Goal: Task Accomplishment & Management: Manage account settings

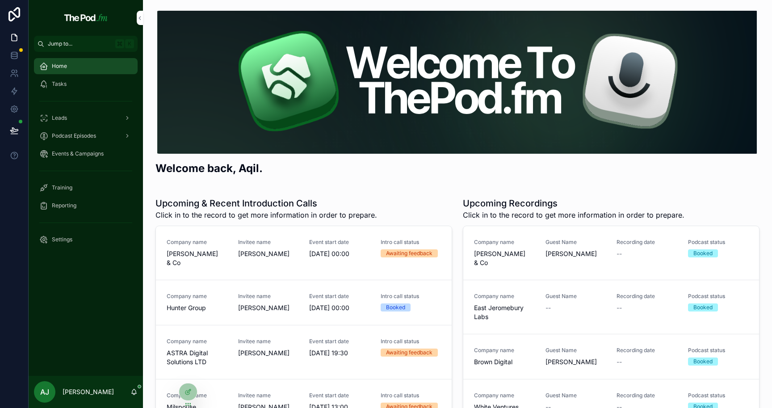
click at [304, 261] on link "Company name Peter & Co Invitee name Paula Event start date 11/12/2024 00:00 In…" at bounding box center [304, 253] width 296 height 54
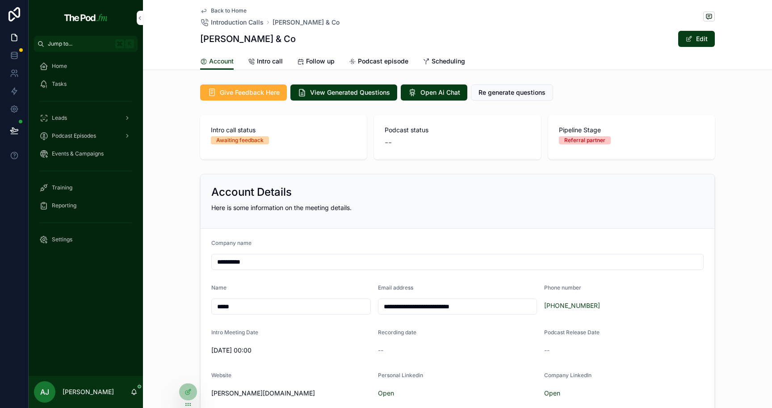
click at [276, 63] on span "Intro call" at bounding box center [270, 61] width 26 height 9
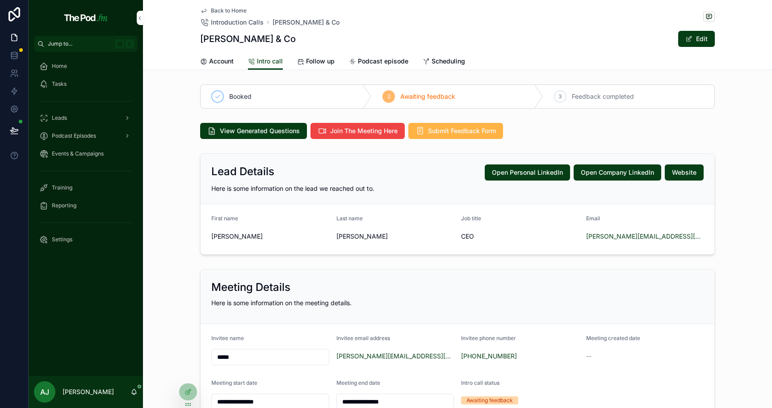
click at [446, 131] on span "Submit Feedback Form" at bounding box center [462, 130] width 68 height 9
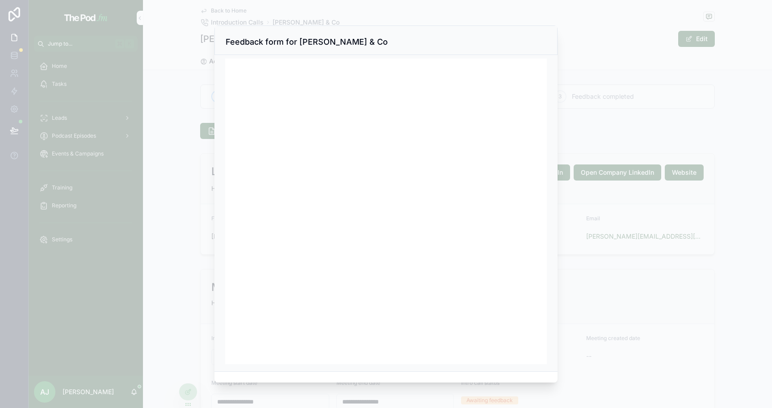
click at [593, 103] on div at bounding box center [386, 204] width 772 height 408
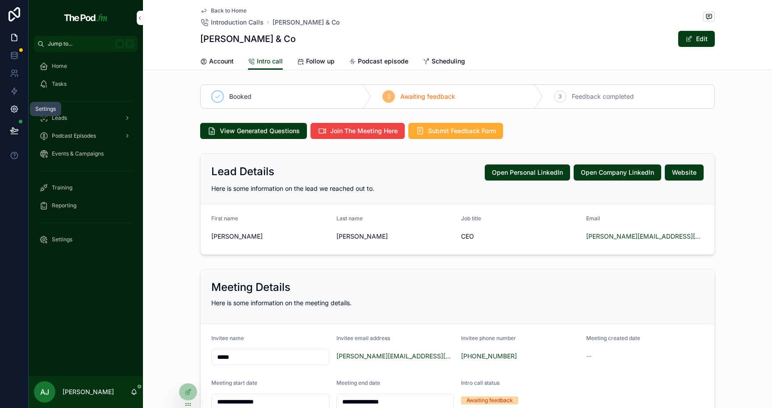
click at [18, 114] on link at bounding box center [14, 109] width 28 height 18
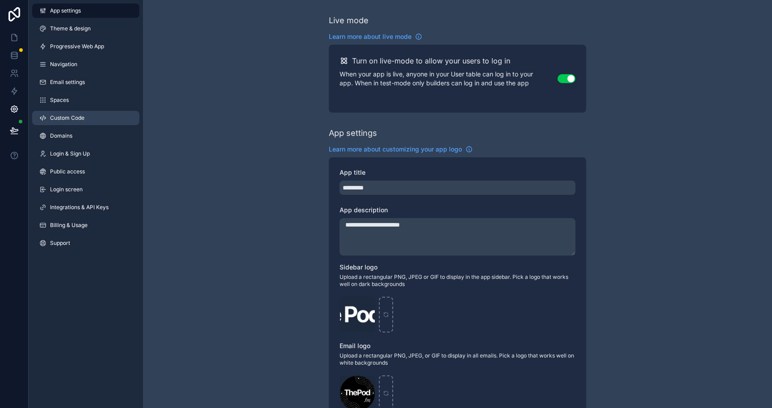
click at [79, 113] on link "Custom Code" at bounding box center [85, 118] width 107 height 14
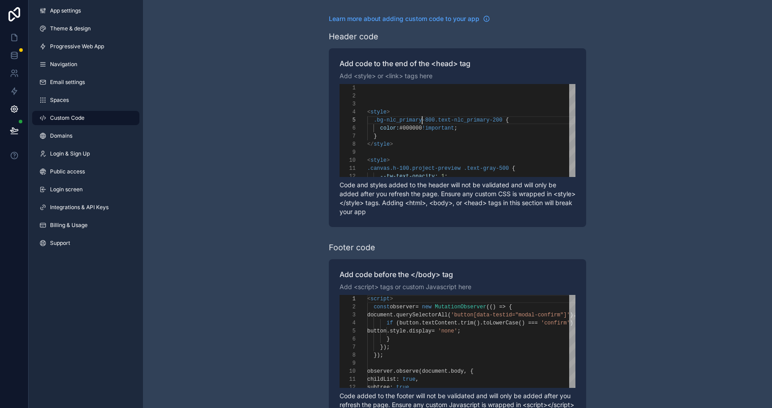
scroll to position [32, 55]
click at [423, 120] on span ".bg-nlc_primary-800.text-nlc_primary-200" at bounding box center [437, 120] width 129 height 6
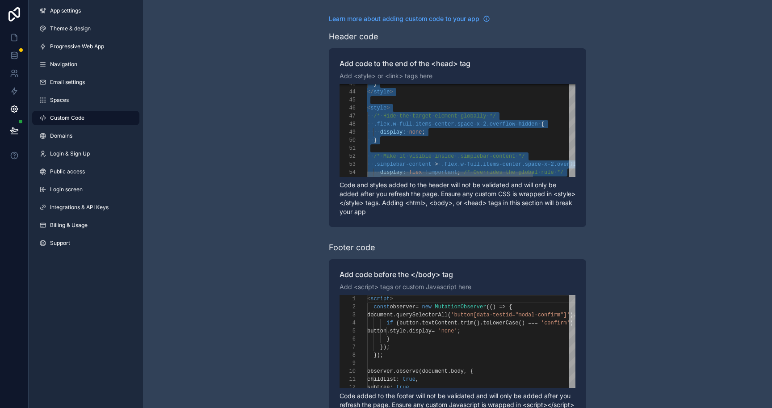
scroll to position [0, 0]
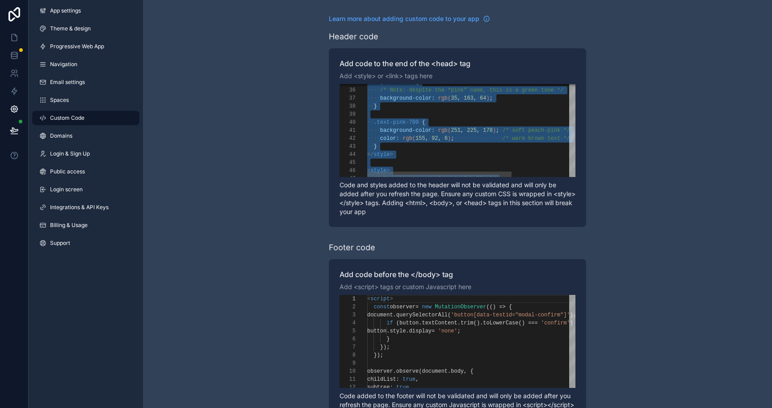
click at [486, 130] on span "178" at bounding box center [488, 130] width 10 height 6
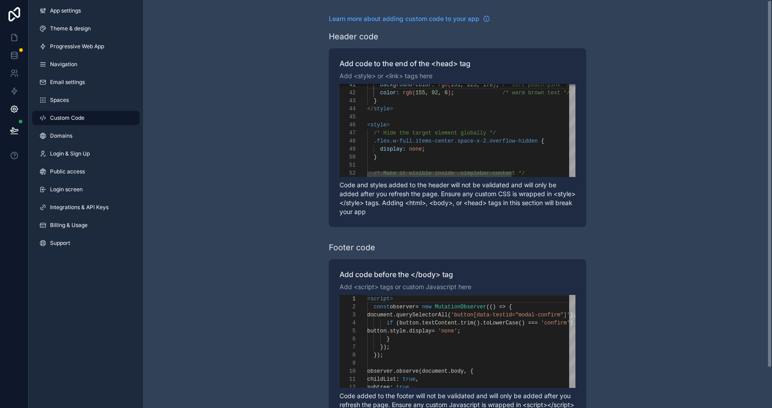
click at [401, 120] on div "scrollable content" at bounding box center [517, 117] width 300 height 8
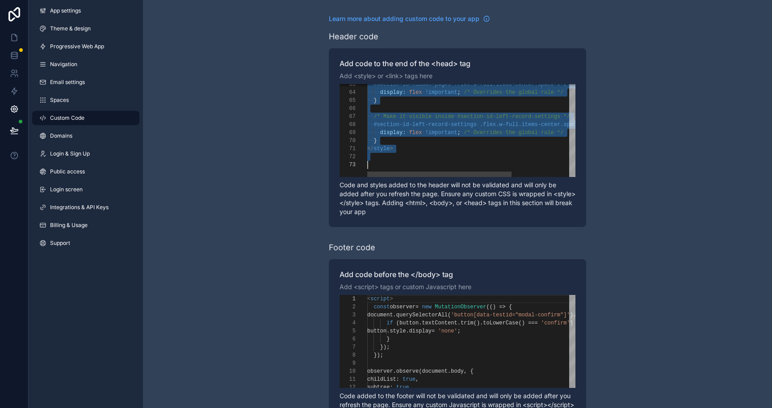
type textarea "**********"
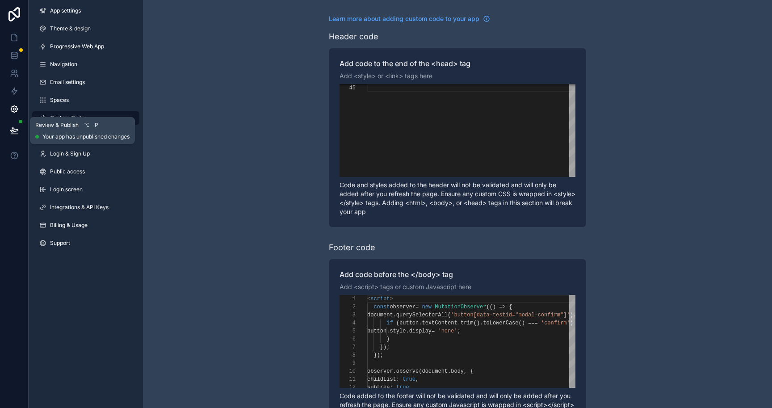
click at [15, 131] on icon at bounding box center [14, 130] width 9 height 9
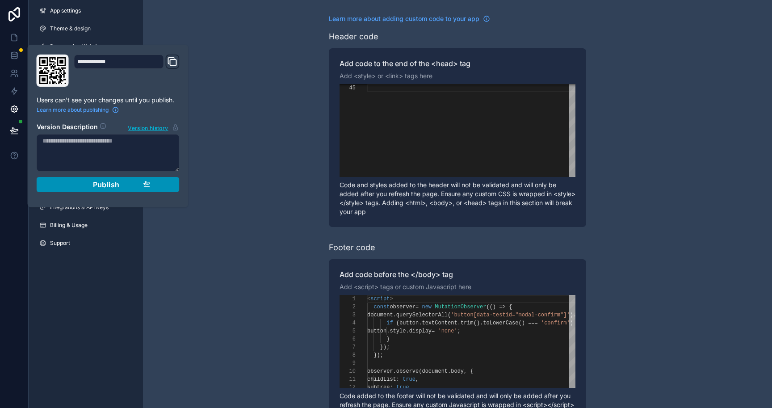
click at [97, 180] on button "Publish" at bounding box center [108, 184] width 143 height 15
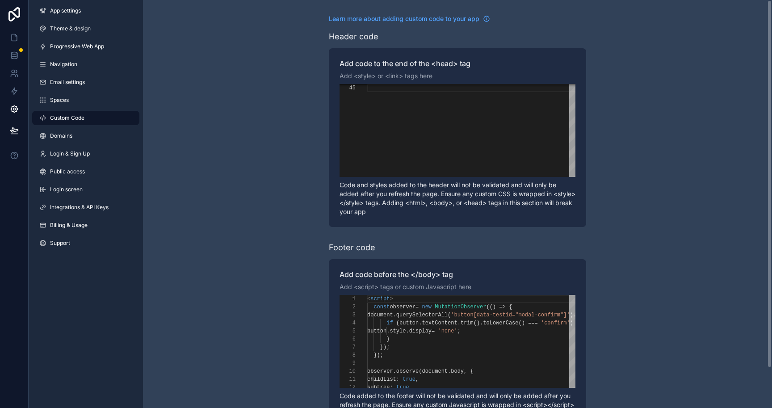
click at [252, 182] on div "**********" at bounding box center [457, 226] width 629 height 452
click at [12, 35] on icon at bounding box center [14, 37] width 9 height 9
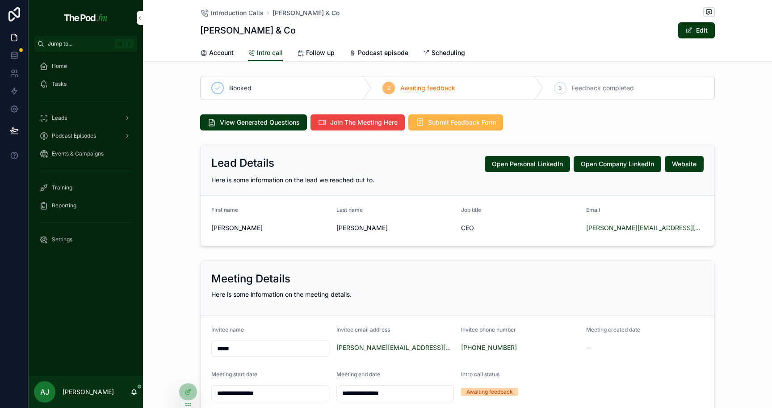
click at [451, 123] on span "Submit Feedback Form" at bounding box center [462, 122] width 68 height 9
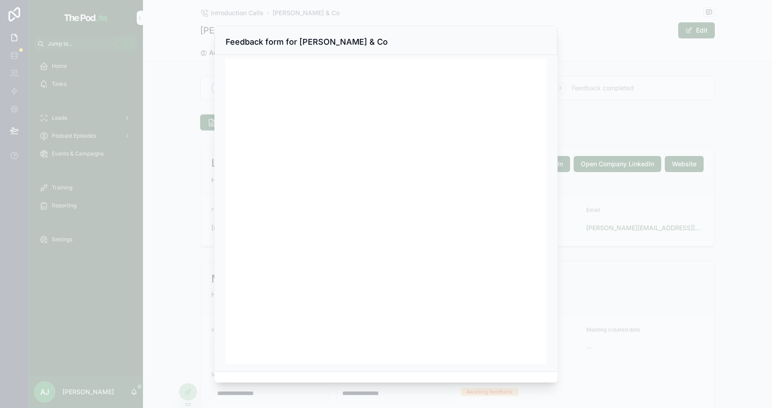
click at [99, 242] on div at bounding box center [386, 204] width 772 height 408
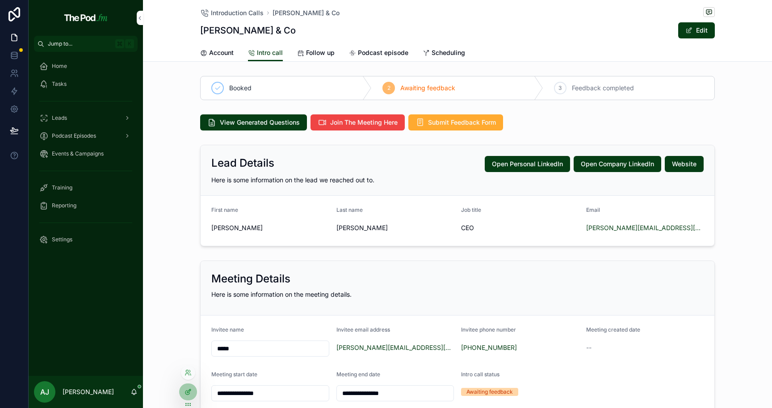
click at [190, 390] on icon at bounding box center [189, 389] width 1 height 1
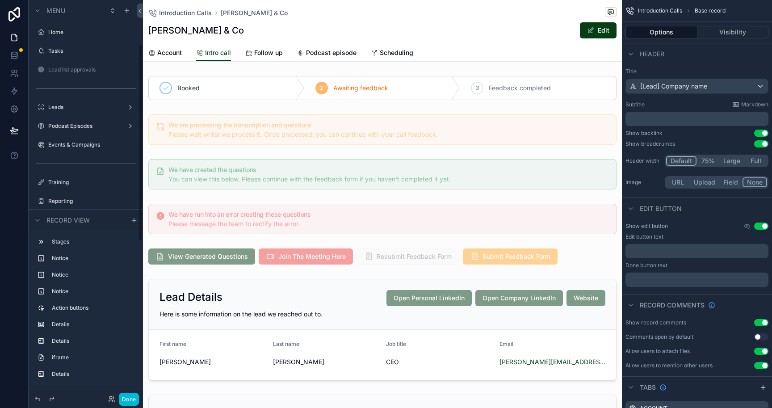
scroll to position [89, 0]
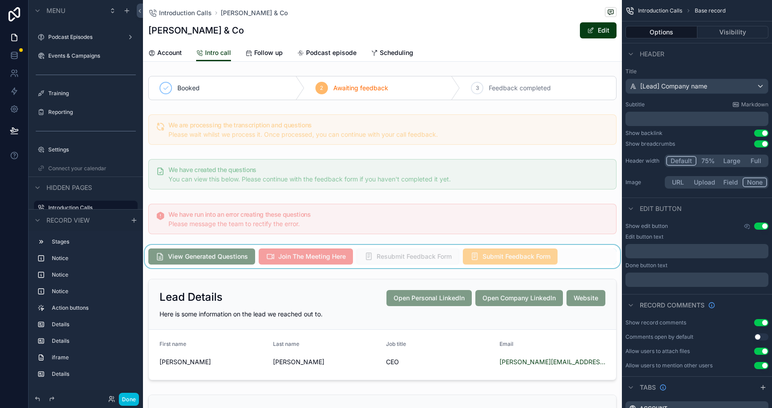
click at [499, 251] on div "scrollable content" at bounding box center [382, 256] width 479 height 23
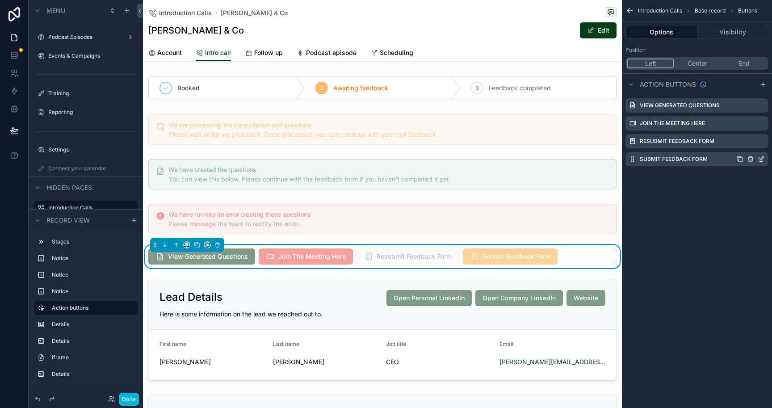
click at [763, 158] on icon "scrollable content" at bounding box center [762, 158] width 4 height 4
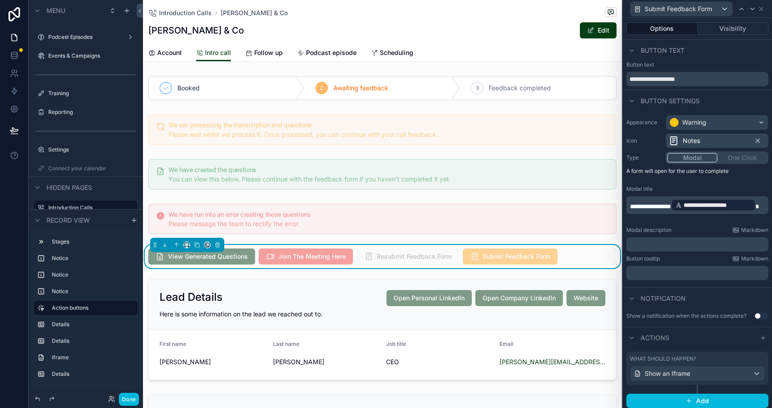
click at [698, 158] on button "Modal" at bounding box center [692, 158] width 50 height 10
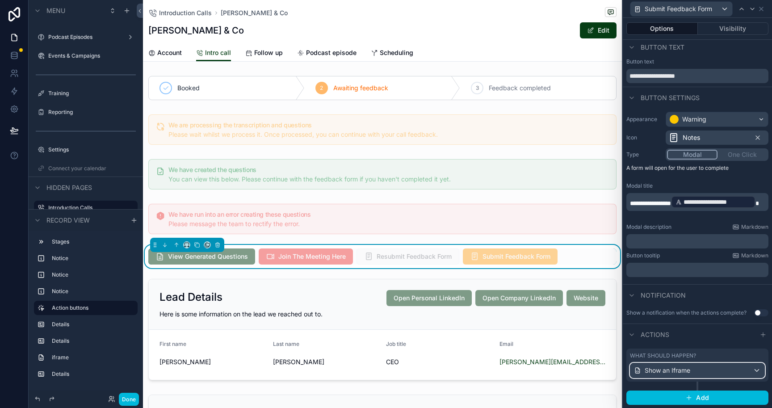
click at [692, 371] on div "Show an Iframe" at bounding box center [697, 370] width 134 height 14
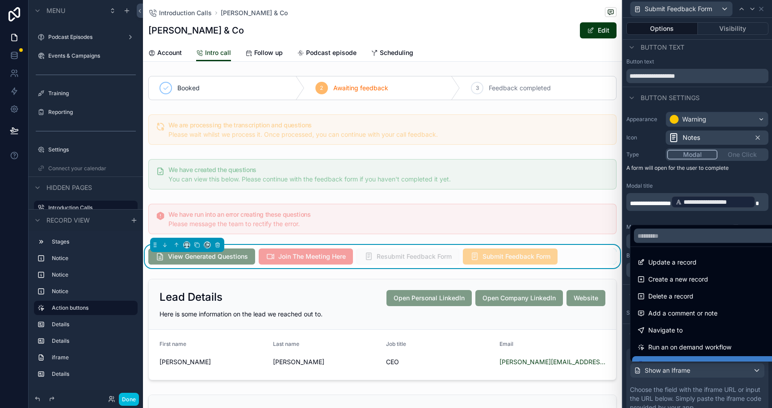
click at [698, 387] on div at bounding box center [697, 204] width 149 height 408
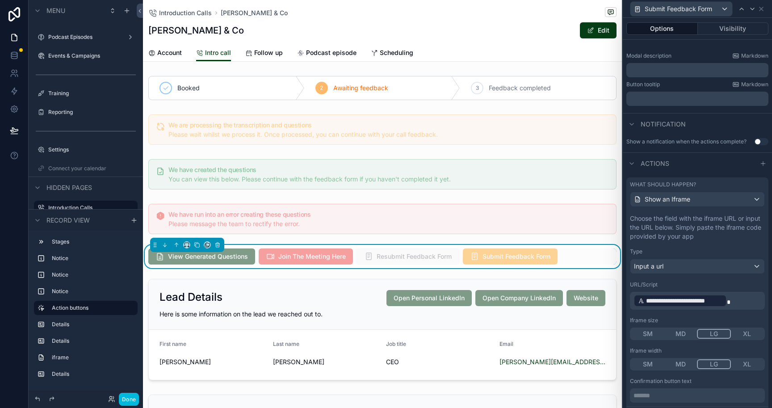
scroll to position [221, 0]
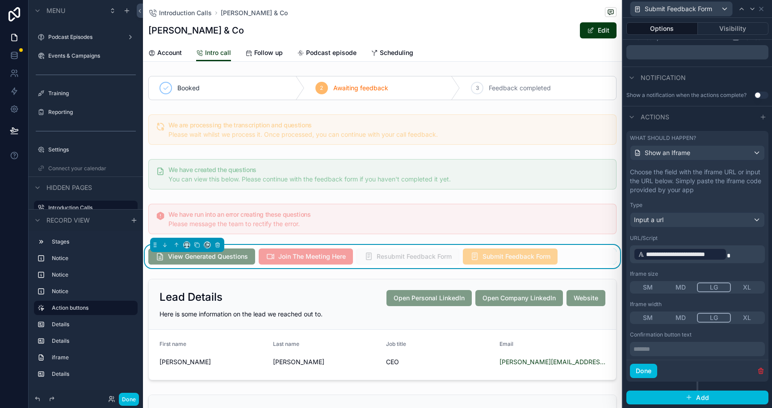
click at [679, 349] on p "******* ﻿" at bounding box center [698, 348] width 130 height 9
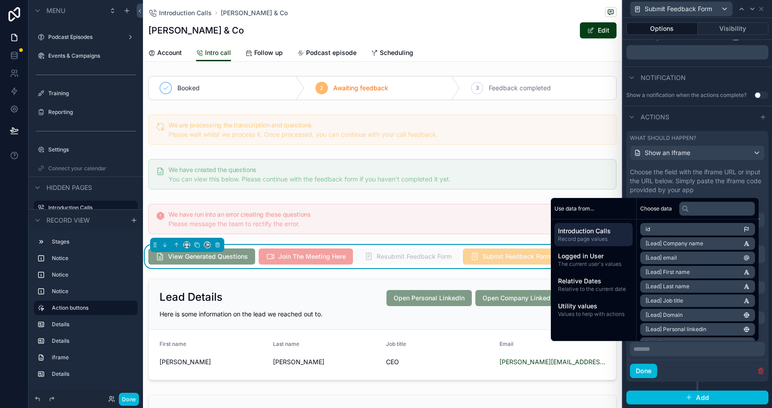
click at [683, 364] on div "Done" at bounding box center [697, 371] width 142 height 22
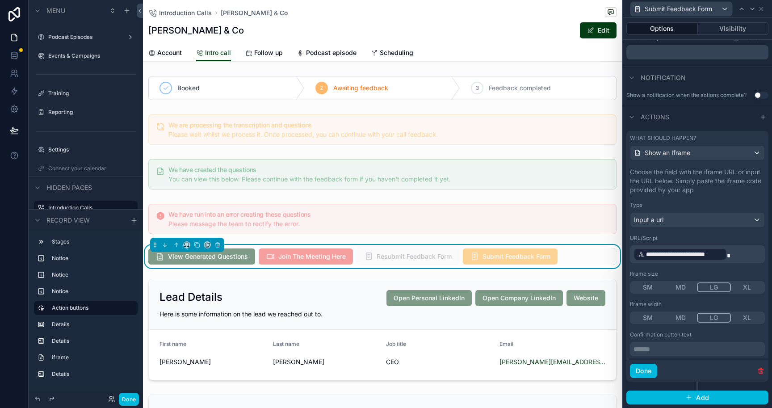
click at [681, 351] on p "******* ﻿" at bounding box center [698, 348] width 130 height 9
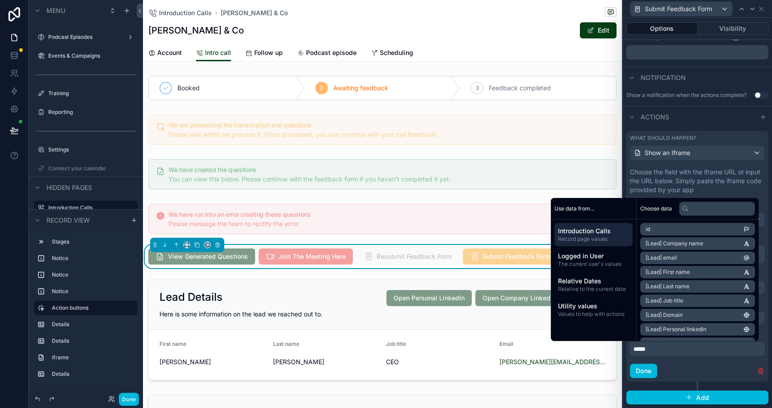
click at [679, 366] on div "Done" at bounding box center [697, 371] width 142 height 22
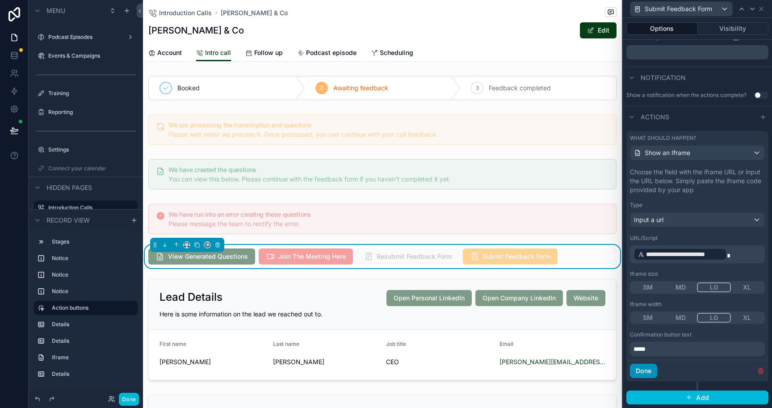
click at [648, 367] on button "Done" at bounding box center [643, 371] width 27 height 14
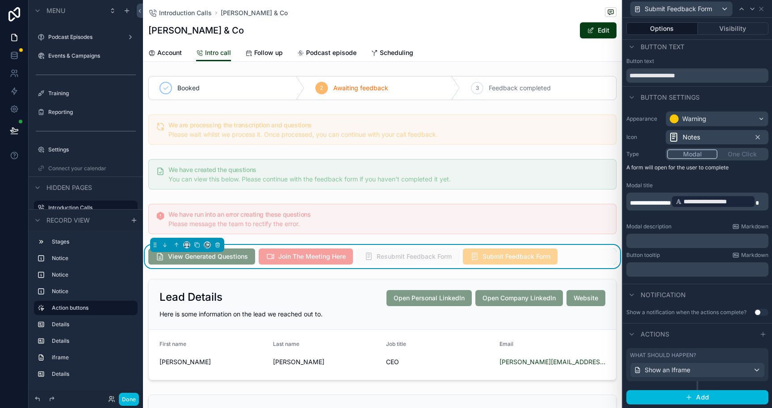
scroll to position [3, 0]
click at [129, 397] on button "Done" at bounding box center [129, 399] width 20 height 13
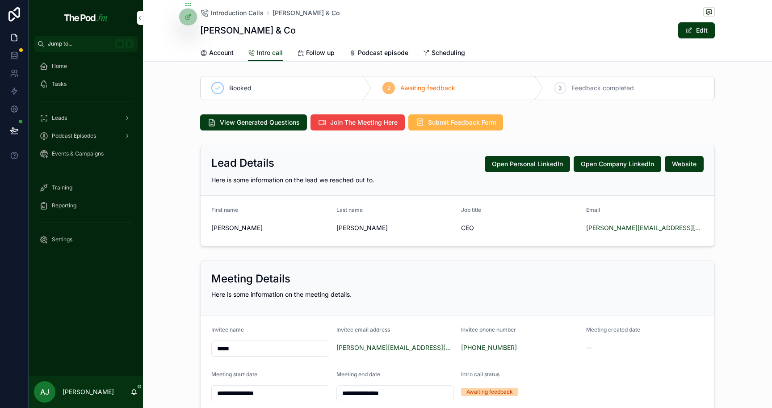
click at [468, 121] on span "Submit Feedback Form" at bounding box center [462, 122] width 68 height 9
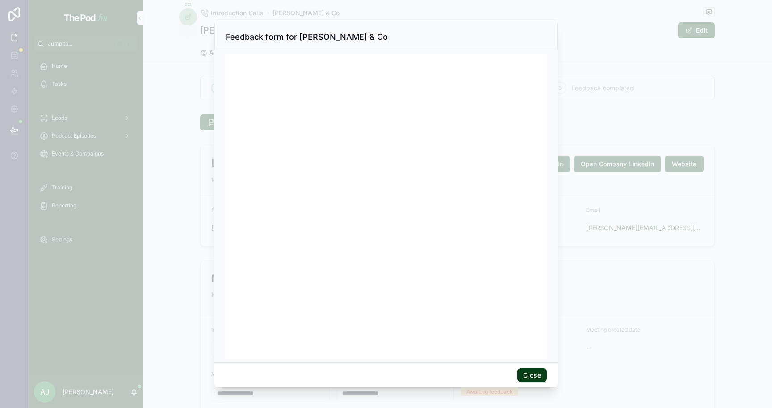
click at [536, 373] on button "Close" at bounding box center [531, 375] width 29 height 14
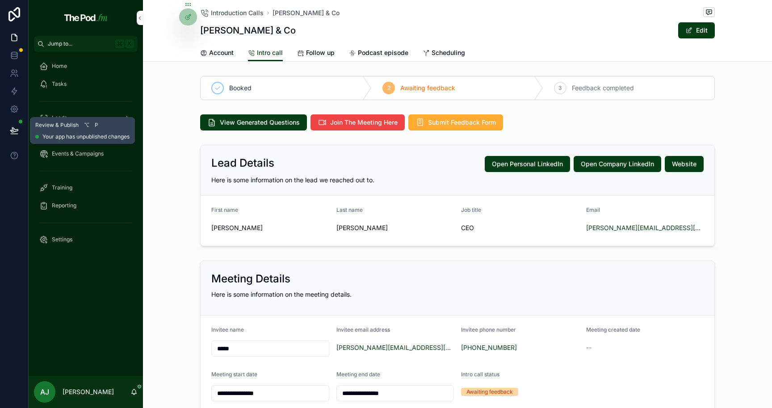
click at [14, 133] on icon at bounding box center [14, 130] width 9 height 9
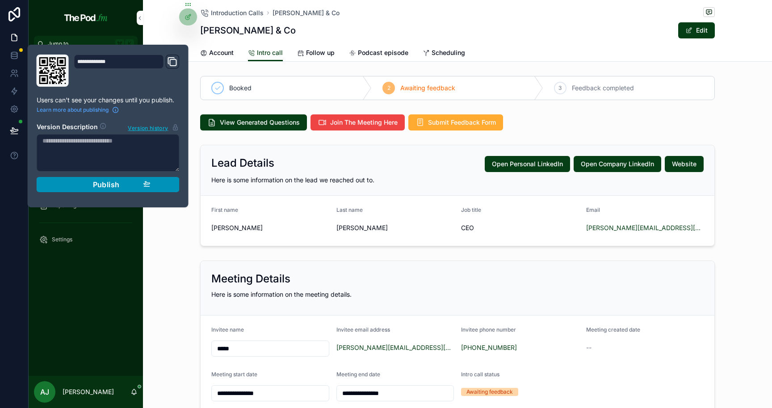
click at [80, 184] on div "Publish" at bounding box center [108, 184] width 85 height 9
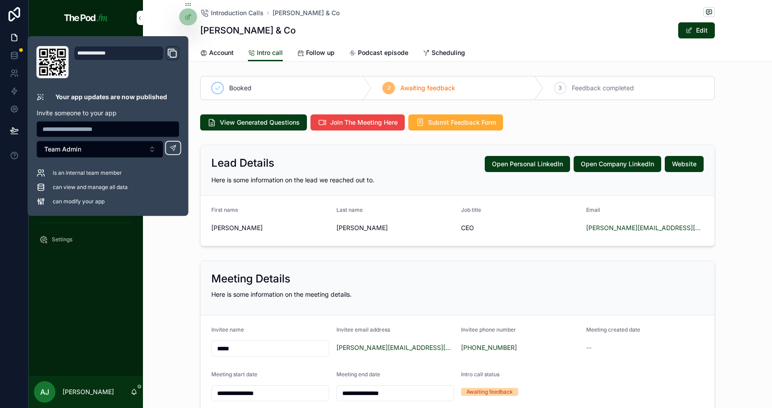
click at [166, 305] on div "**********" at bounding box center [457, 336] width 629 height 159
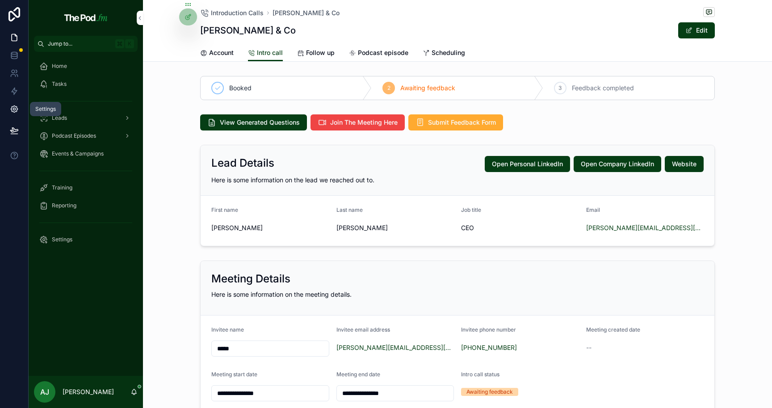
click at [17, 105] on icon at bounding box center [14, 109] width 9 height 9
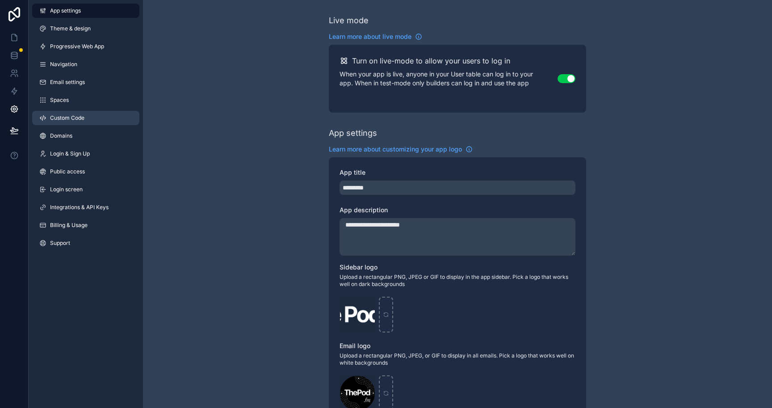
click at [91, 115] on link "Custom Code" at bounding box center [85, 118] width 107 height 14
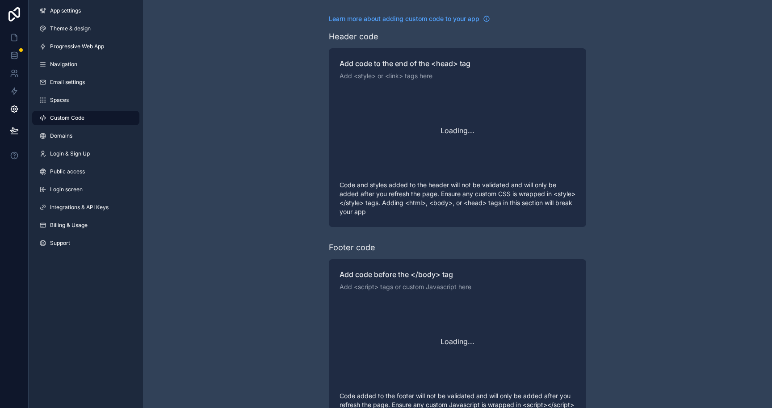
scroll to position [80, 0]
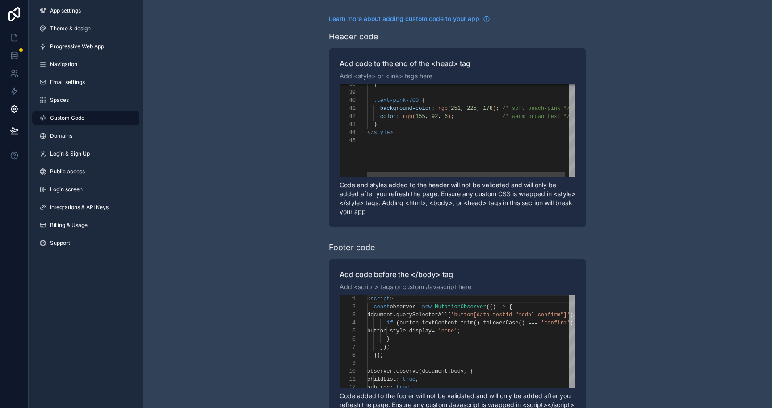
type textarea "**********"
click at [407, 148] on div "</ style > } color: rgb( 155 , 92 , 6 ) ; /* warm brown text */ background-colo…" at bounding box center [476, 6] width 219 height 447
paste textarea "Editor content;Press Alt+F1 for Accessibility Options."
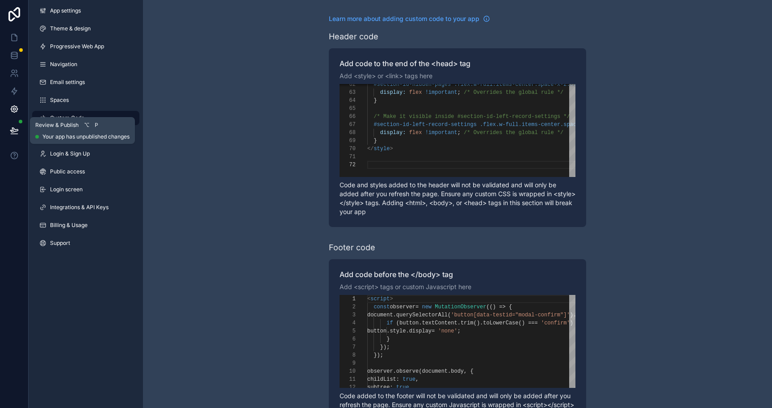
click at [16, 135] on button at bounding box center [14, 130] width 20 height 25
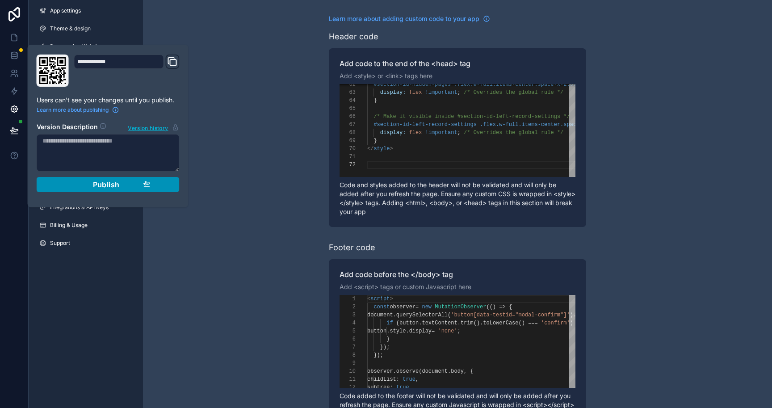
click at [142, 186] on div "Publish" at bounding box center [108, 184] width 85 height 9
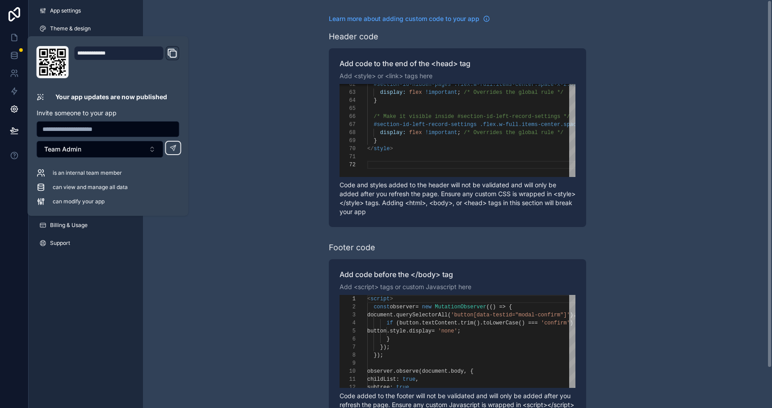
click at [222, 193] on div "Learn more about adding custom code to your app Header code Add code to the end…" at bounding box center [457, 226] width 629 height 452
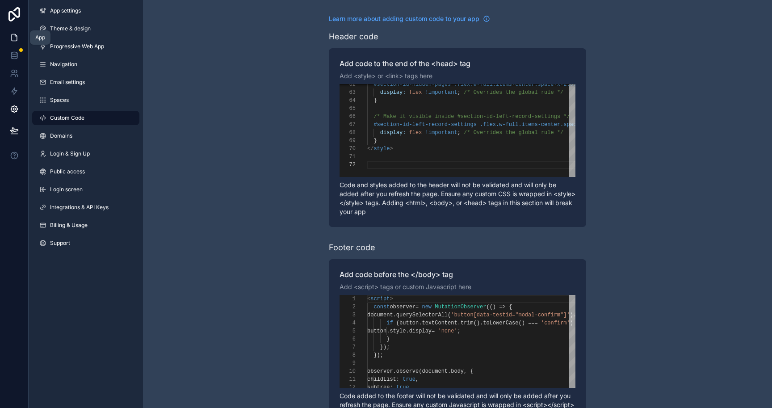
click at [12, 38] on icon at bounding box center [14, 37] width 5 height 7
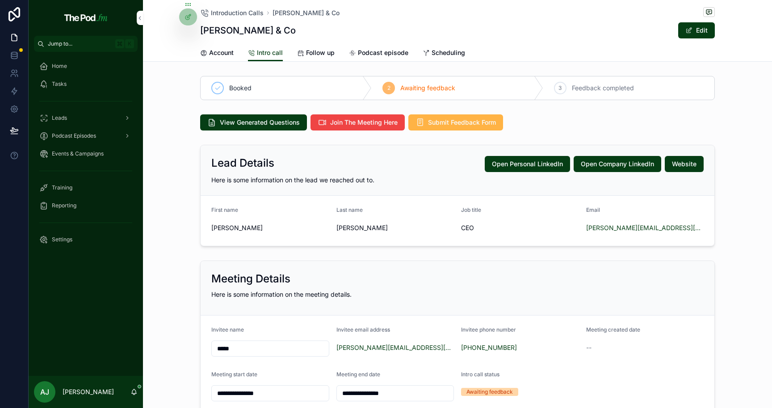
click at [444, 121] on span "Submit Feedback Form" at bounding box center [462, 122] width 68 height 9
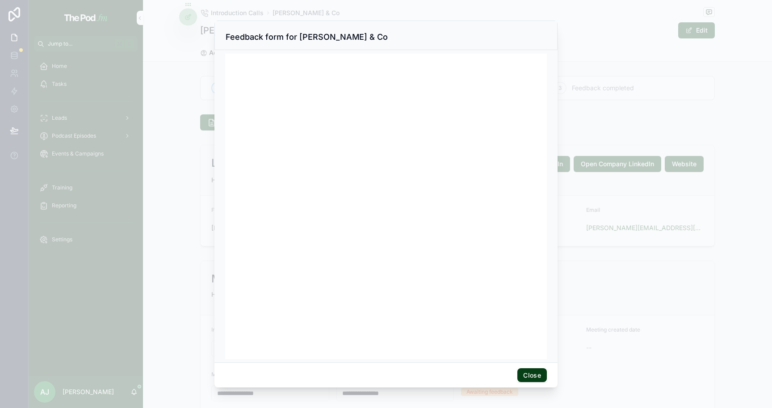
click at [526, 374] on button "Close" at bounding box center [531, 375] width 29 height 14
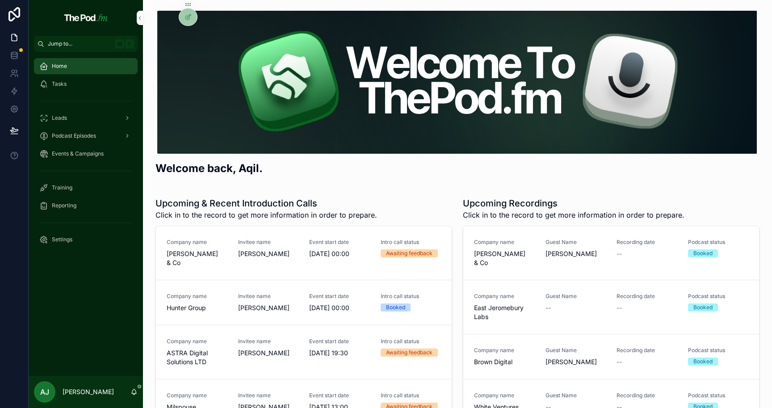
click at [272, 255] on span "[PERSON_NAME]" at bounding box center [268, 253] width 61 height 9
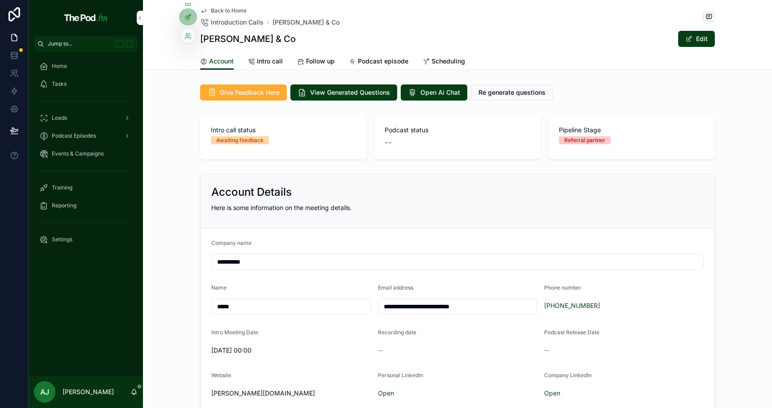
click at [192, 21] on div at bounding box center [188, 16] width 18 height 17
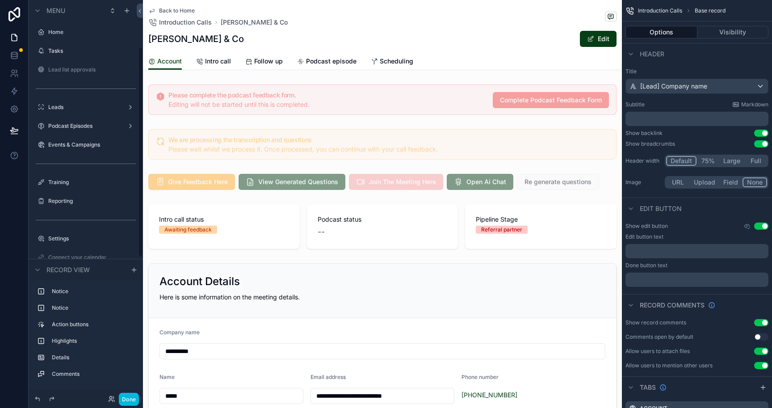
scroll to position [89, 0]
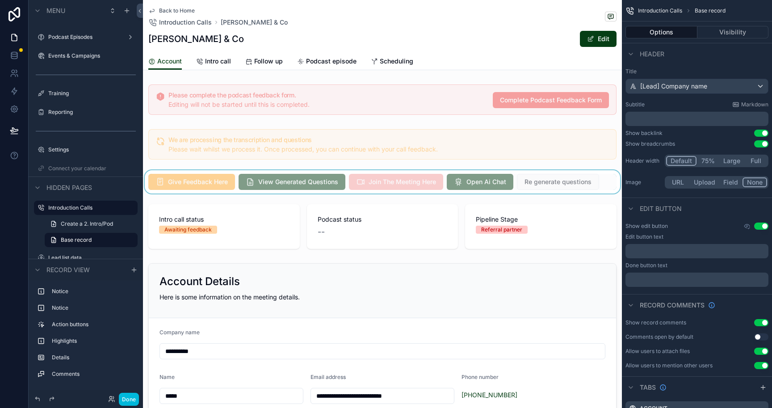
click at [197, 177] on div "scrollable content" at bounding box center [382, 181] width 479 height 23
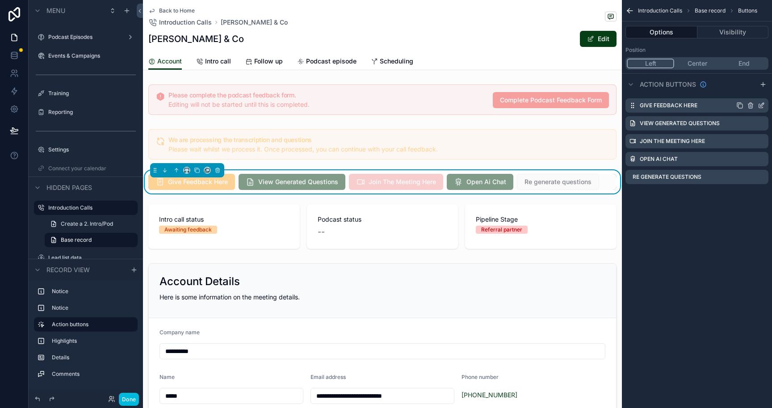
click at [762, 103] on icon "scrollable content" at bounding box center [762, 103] width 1 height 1
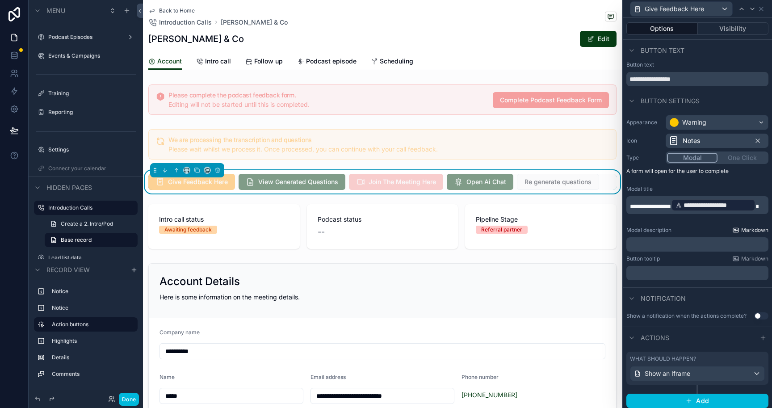
scroll to position [3, 0]
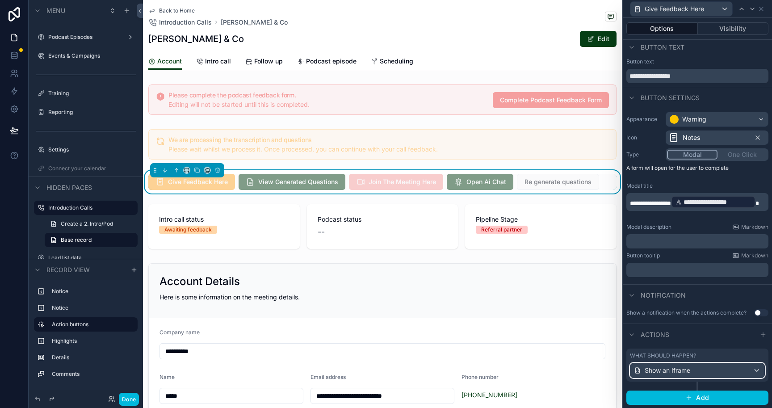
click at [737, 368] on div "Show an Iframe" at bounding box center [697, 370] width 134 height 14
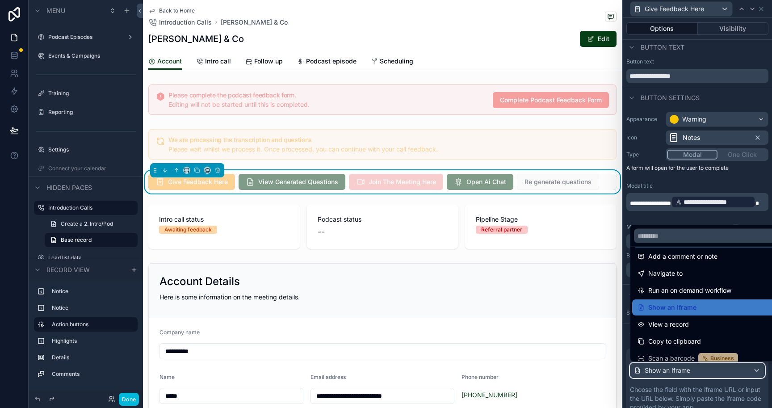
scroll to position [94, 0]
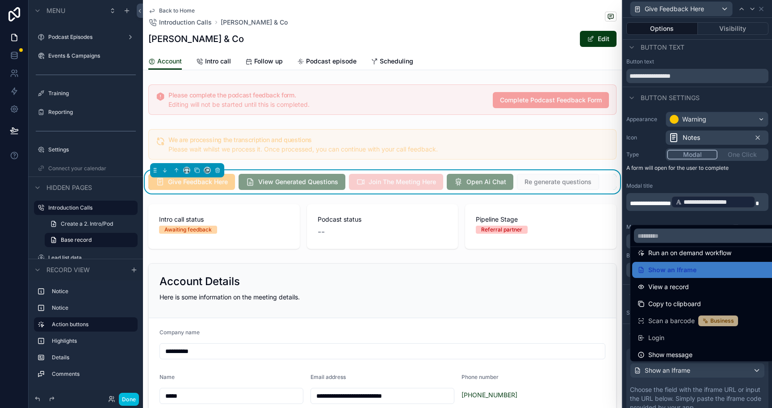
click at [719, 387] on div at bounding box center [697, 204] width 149 height 408
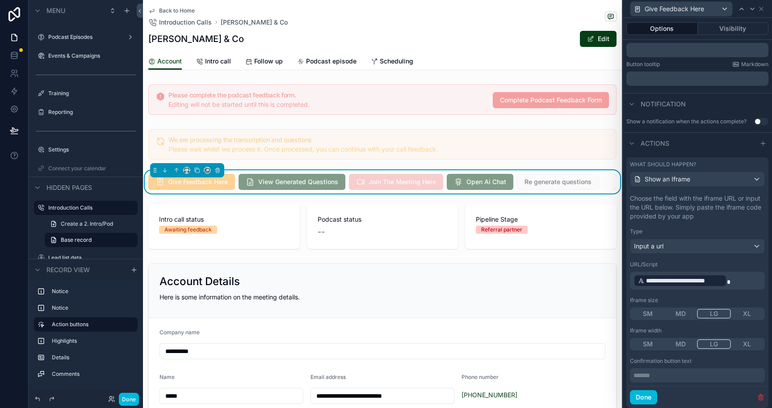
scroll to position [221, 0]
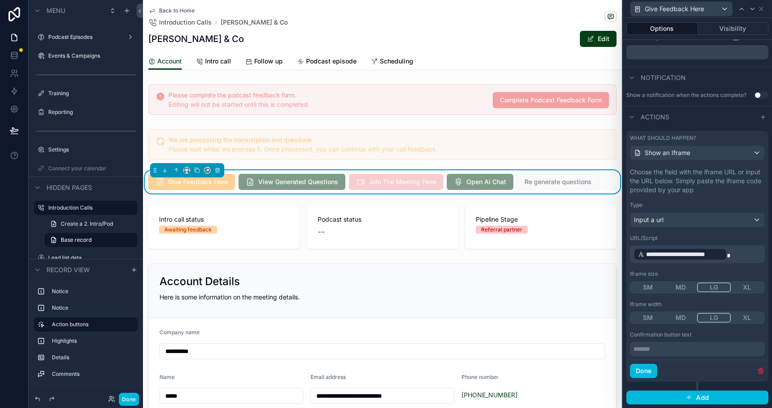
click at [739, 253] on p "**********" at bounding box center [698, 254] width 130 height 14
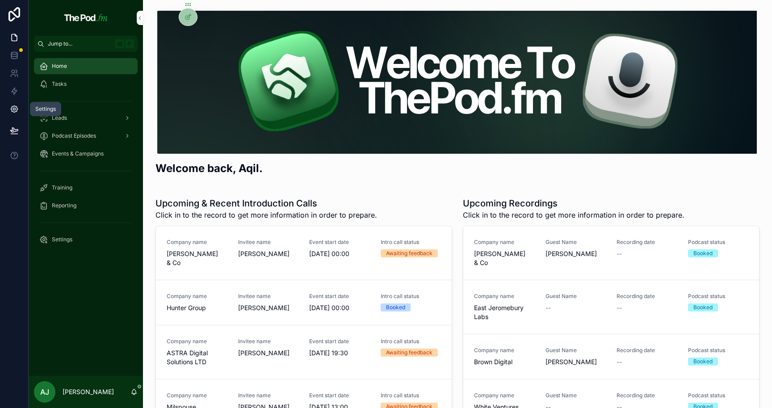
click at [15, 103] on link at bounding box center [14, 109] width 28 height 18
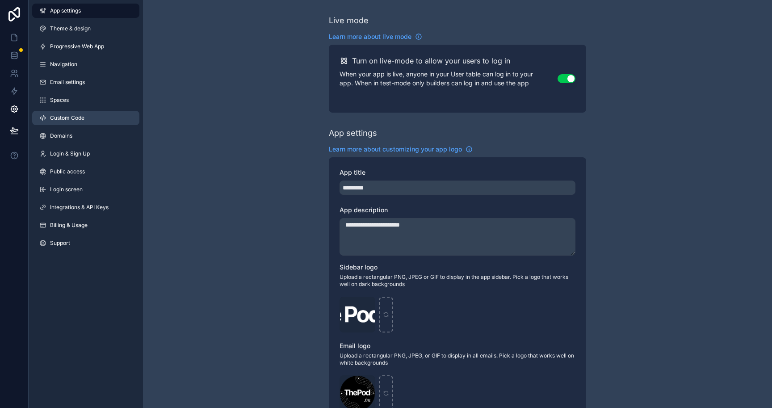
click at [86, 118] on link "Custom Code" at bounding box center [85, 118] width 107 height 14
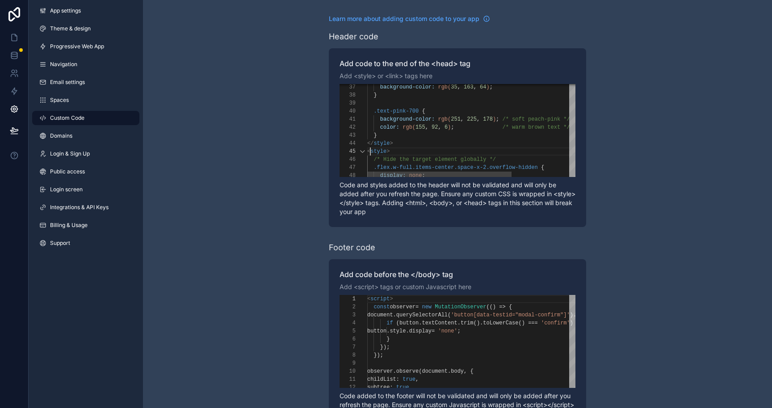
scroll to position [32, 3]
click at [369, 150] on span "<" at bounding box center [368, 151] width 3 height 6
paste textarea "***"
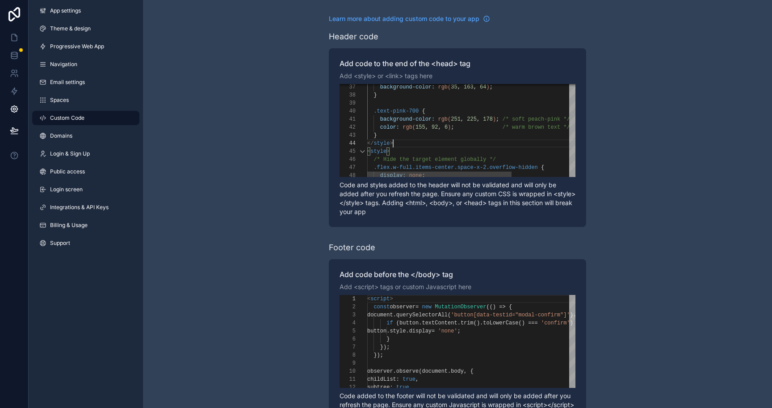
click at [460, 143] on div "</ style >" at bounding box center [517, 143] width 300 height 8
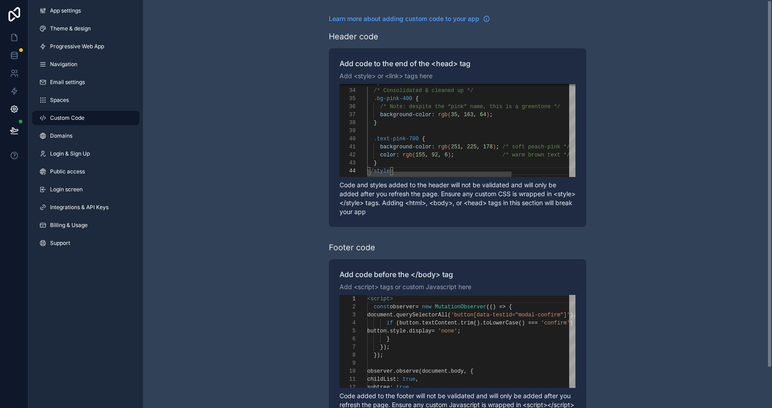
type textarea "**********"
click at [577, 189] on div "**********" at bounding box center [457, 137] width 257 height 179
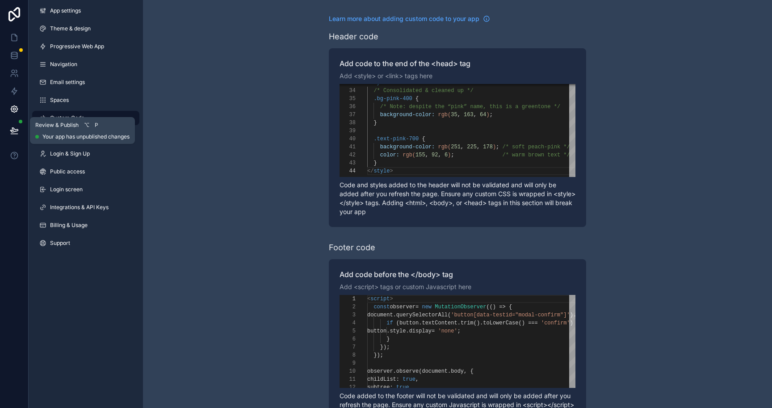
click at [15, 135] on button at bounding box center [14, 130] width 20 height 25
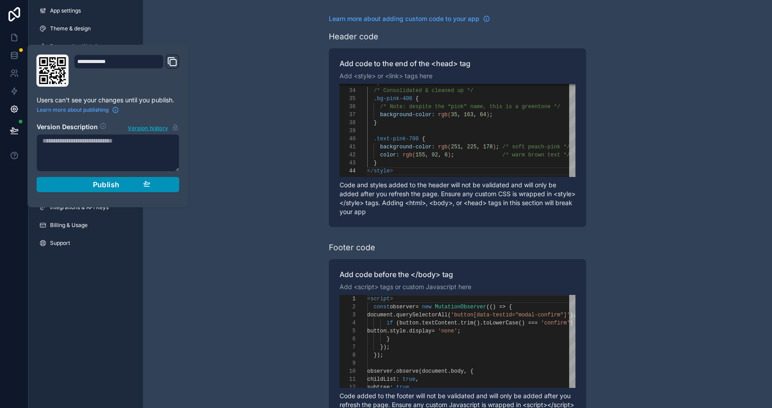
click at [109, 191] on button "Publish" at bounding box center [108, 184] width 143 height 15
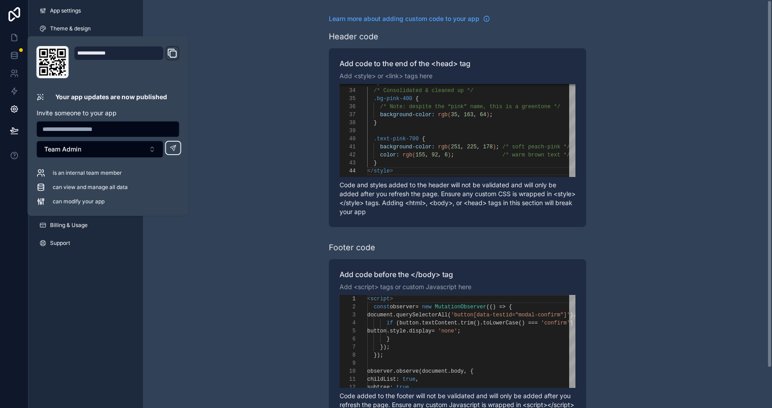
click at [248, 303] on div "**********" at bounding box center [457, 226] width 629 height 452
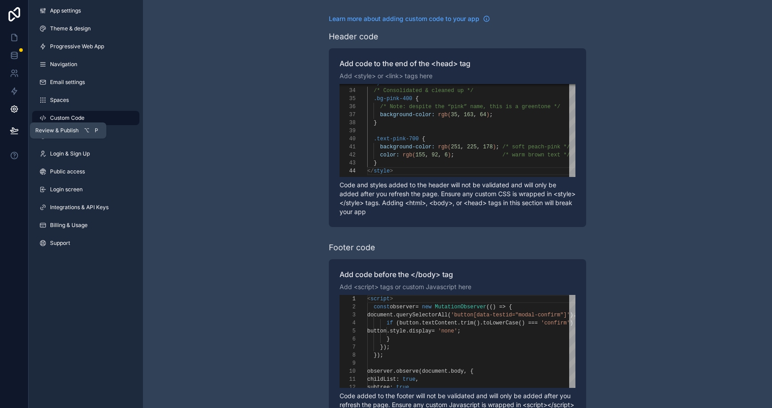
click at [8, 135] on button at bounding box center [14, 130] width 20 height 25
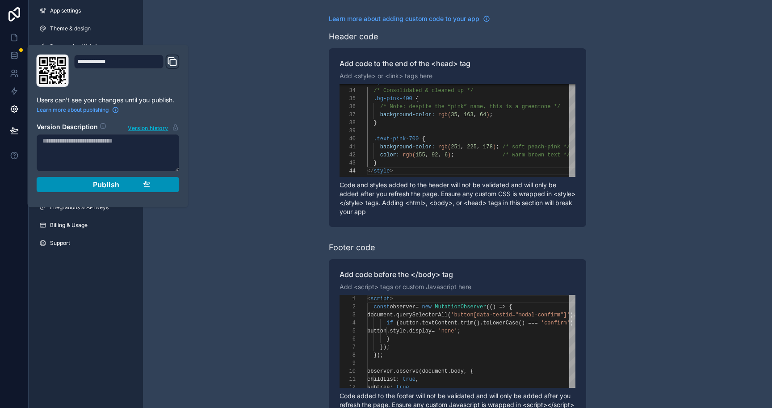
click at [111, 180] on span "Publish" at bounding box center [106, 184] width 27 height 9
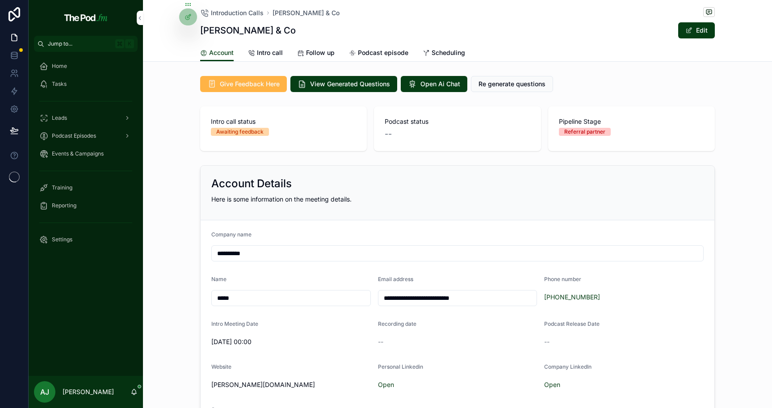
click at [256, 88] on span "Give Feedback Here" at bounding box center [250, 83] width 60 height 9
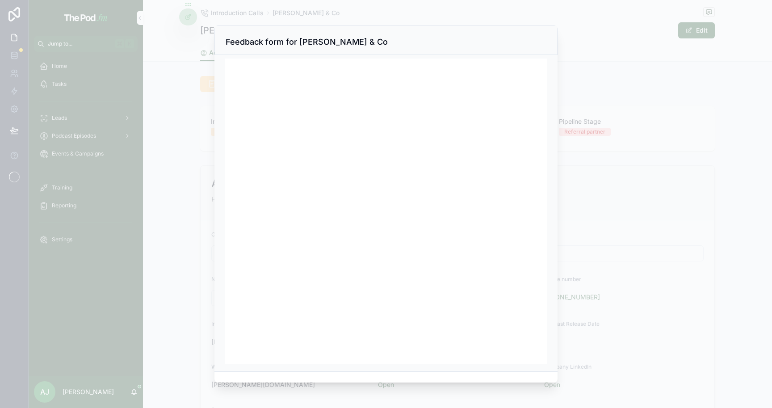
click at [586, 83] on div at bounding box center [386, 204] width 772 height 408
click at [106, 331] on div at bounding box center [386, 204] width 772 height 408
click at [189, 42] on div at bounding box center [386, 204] width 772 height 408
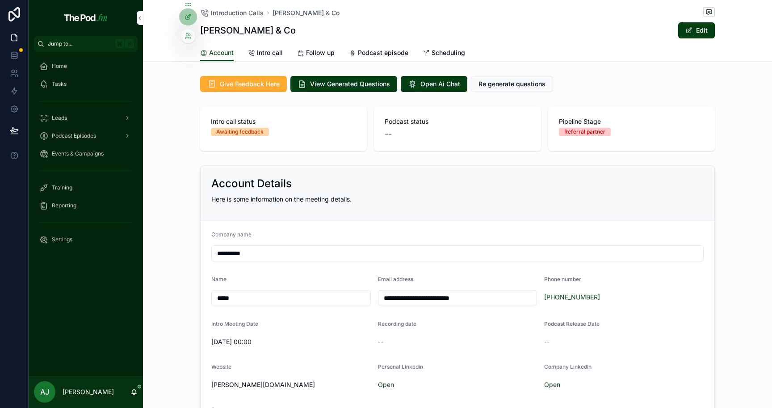
click at [188, 20] on icon at bounding box center [187, 16] width 7 height 7
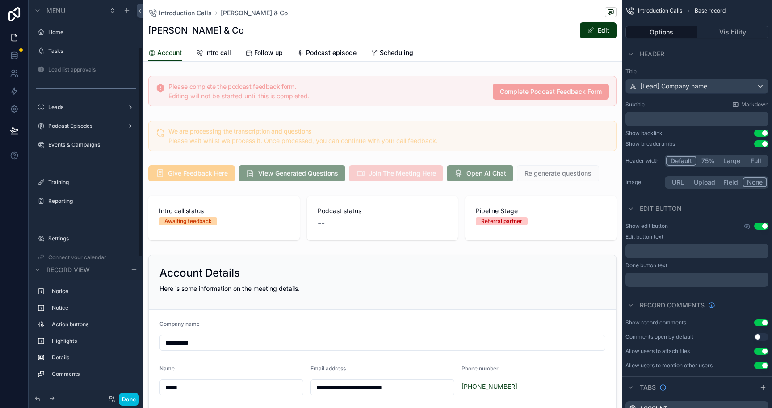
scroll to position [89, 0]
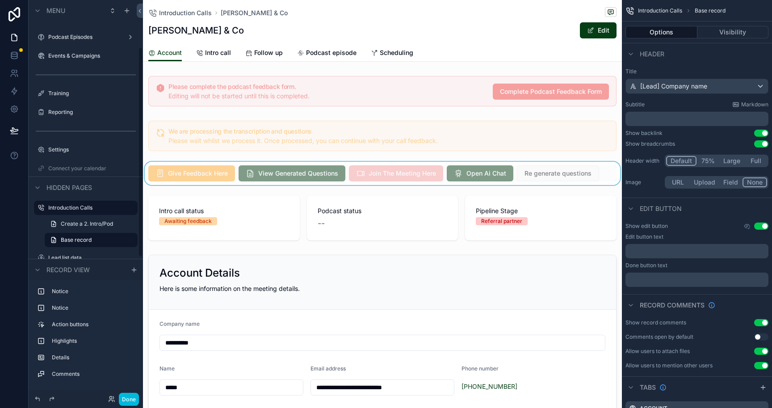
click at [189, 171] on div "scrollable content" at bounding box center [382, 173] width 479 height 23
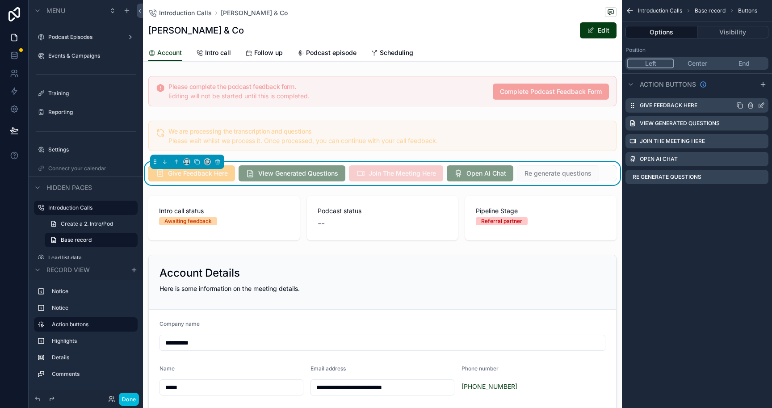
click at [760, 103] on icon "scrollable content" at bounding box center [760, 105] width 7 height 7
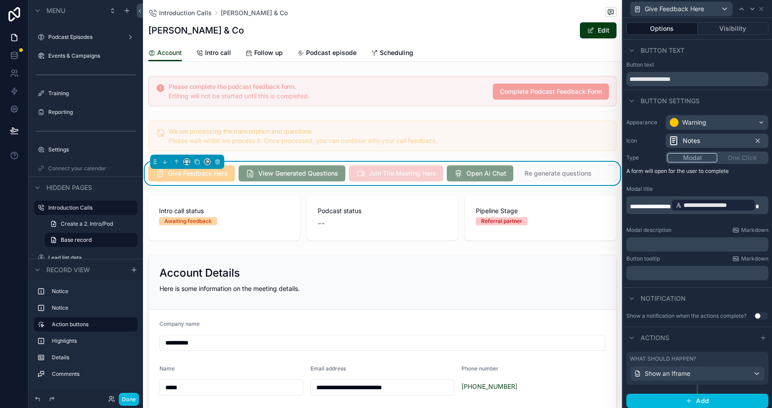
scroll to position [3, 0]
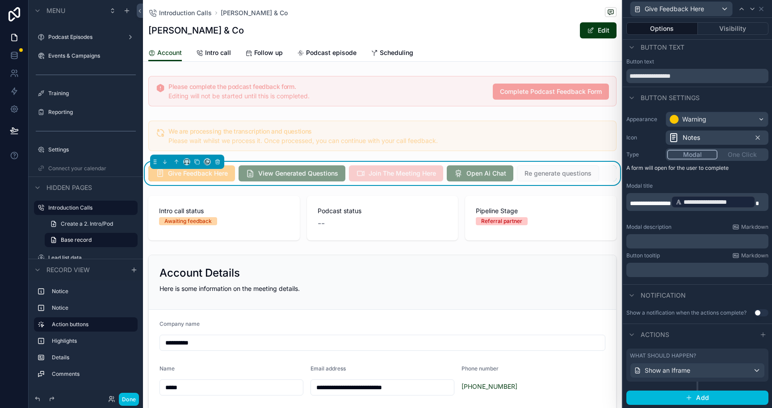
click at [688, 379] on div "What should happen? Show an Iframe" at bounding box center [697, 364] width 142 height 33
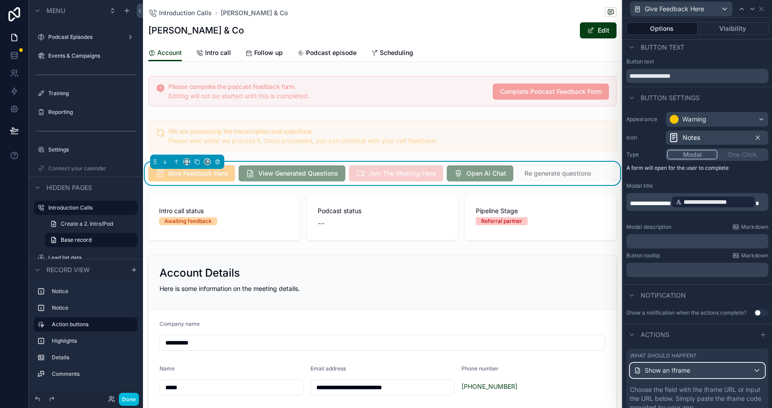
click at [690, 376] on div "Show an Iframe" at bounding box center [697, 370] width 134 height 14
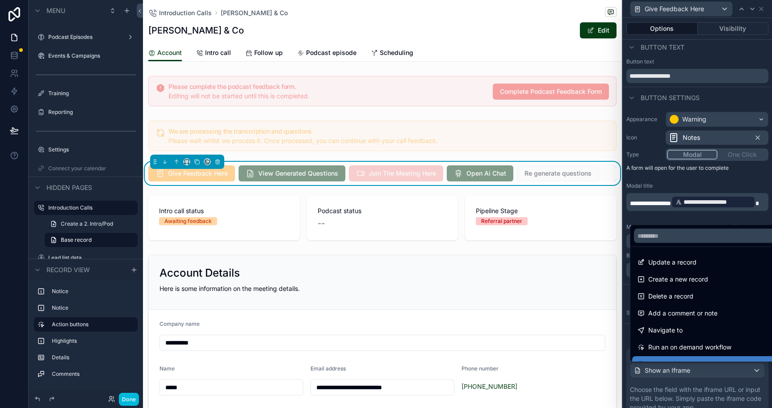
click at [693, 382] on div at bounding box center [697, 204] width 149 height 408
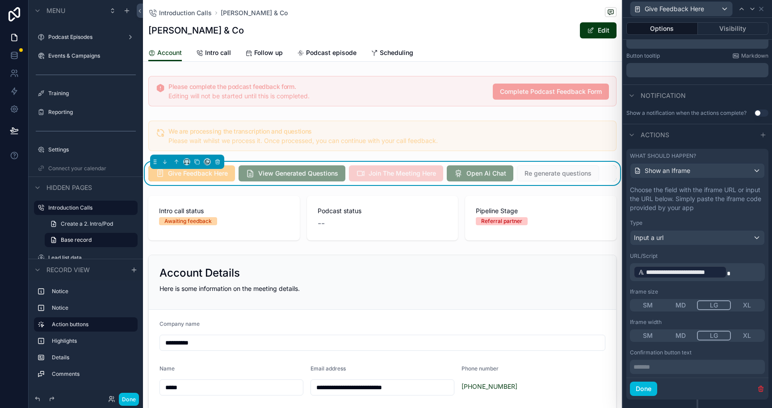
scroll to position [221, 0]
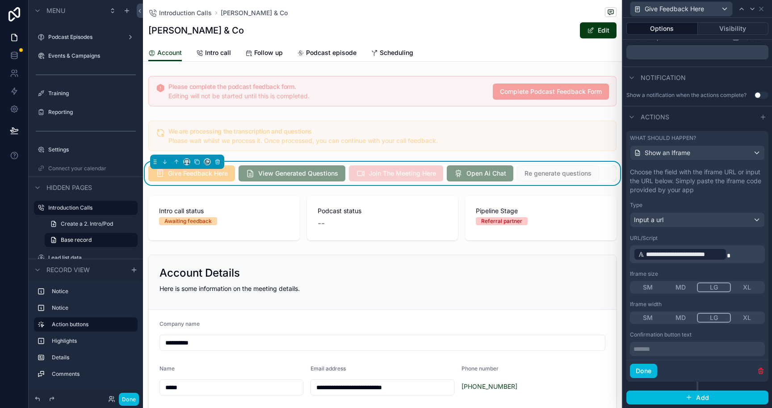
click at [684, 352] on p "******* ﻿" at bounding box center [698, 348] width 130 height 9
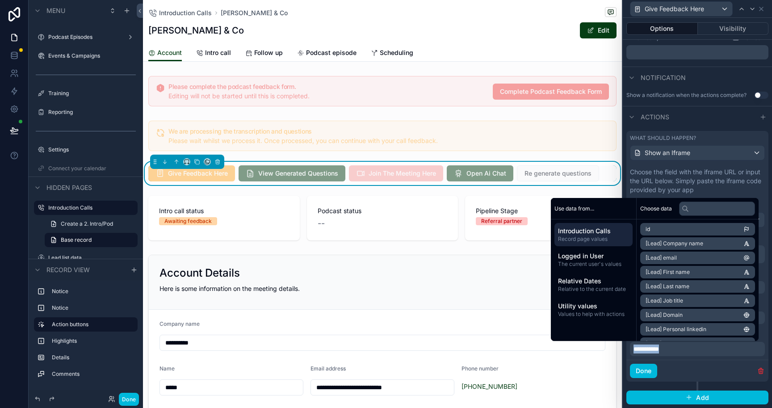
copy span "**********"
click at [648, 370] on button "Done" at bounding box center [643, 371] width 27 height 14
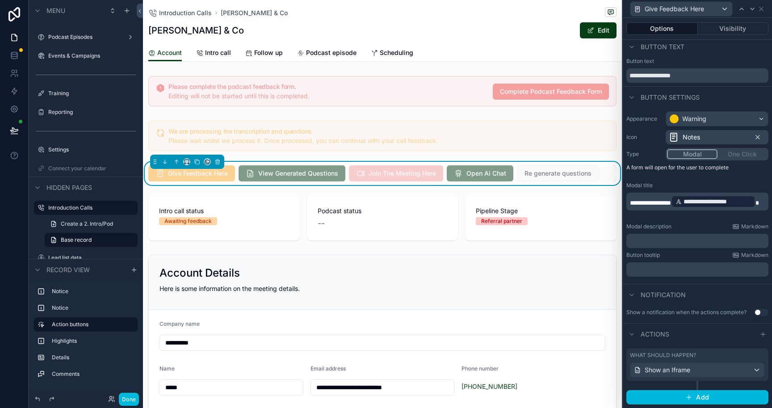
scroll to position [3, 0]
click at [225, 54] on span "Intro call" at bounding box center [218, 52] width 26 height 9
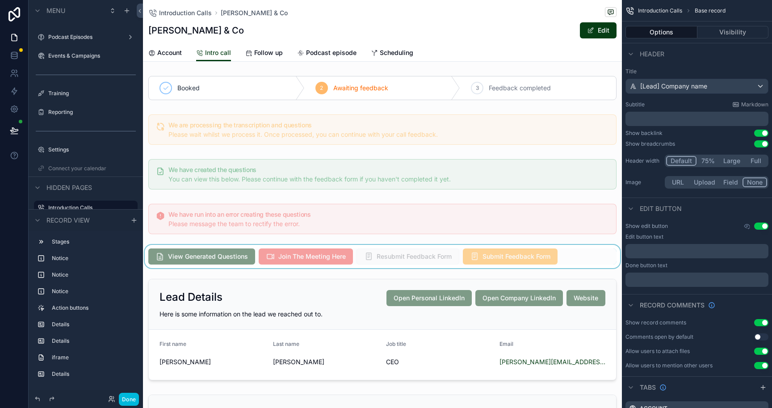
click at [532, 256] on div "scrollable content" at bounding box center [382, 256] width 479 height 23
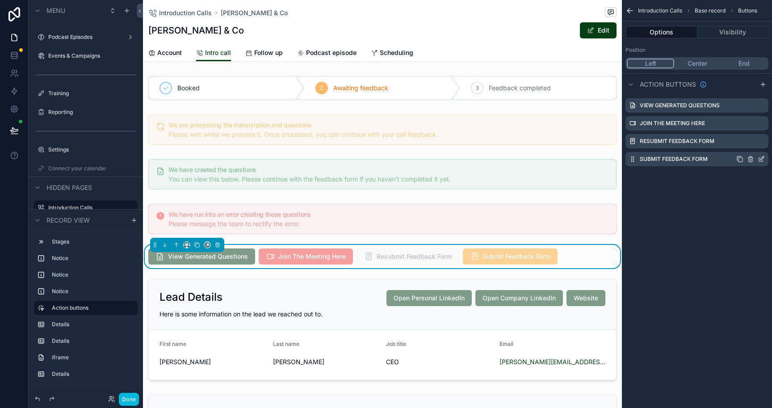
click at [761, 159] on icon "scrollable content" at bounding box center [762, 158] width 4 height 4
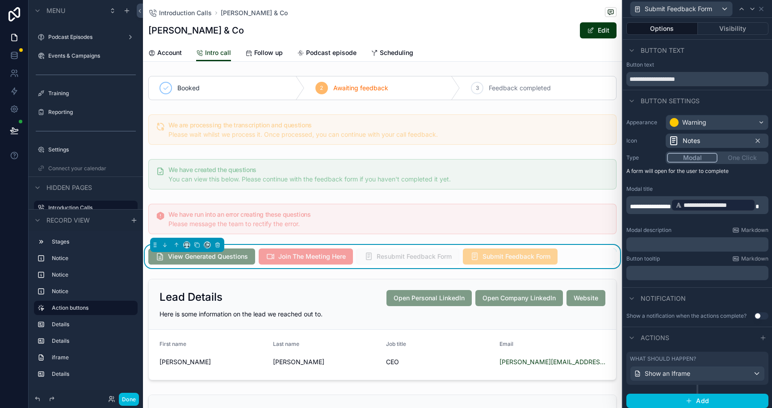
scroll to position [3, 0]
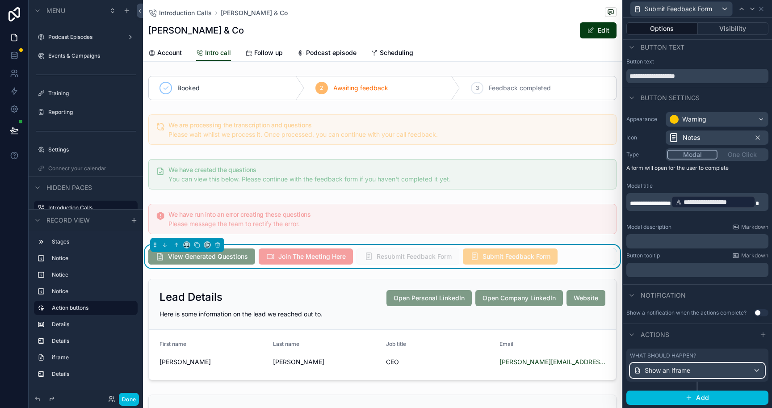
click at [688, 374] on span "Show an Iframe" at bounding box center [667, 370] width 46 height 9
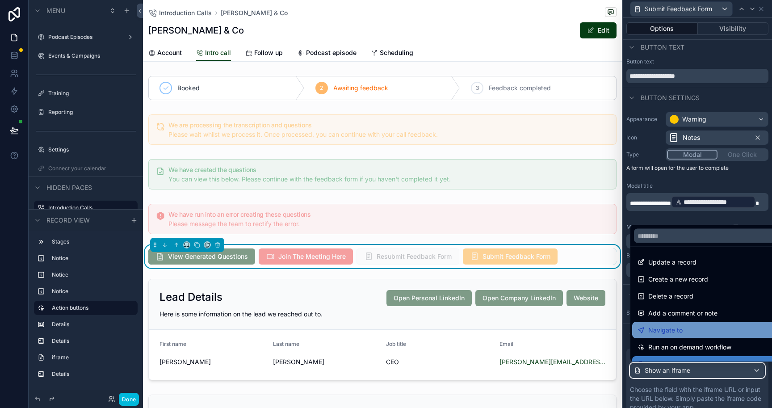
scroll to position [97, 0]
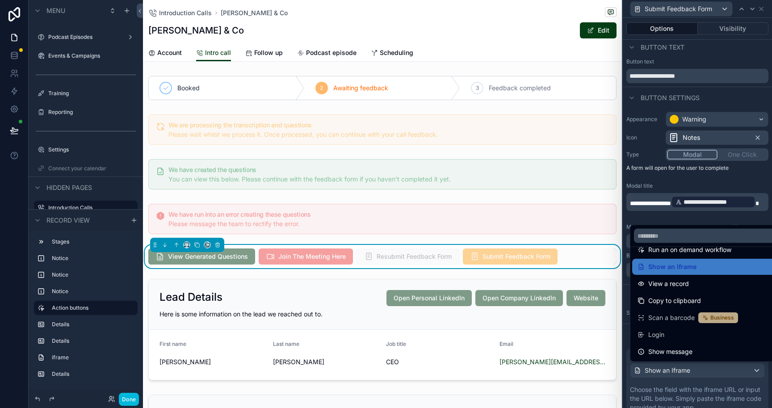
click at [691, 396] on div at bounding box center [697, 204] width 149 height 408
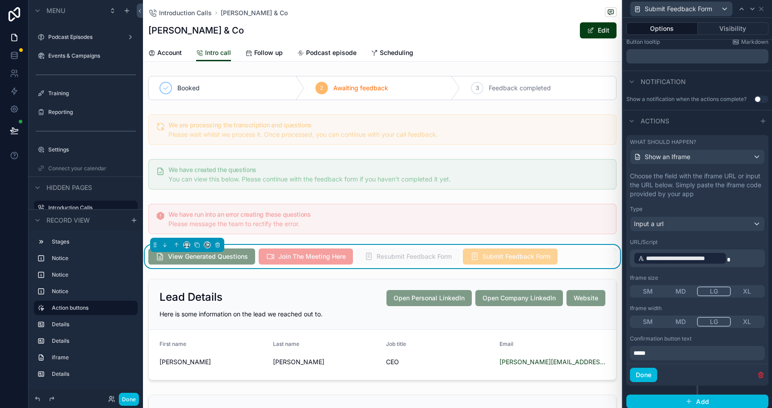
scroll to position [221, 0]
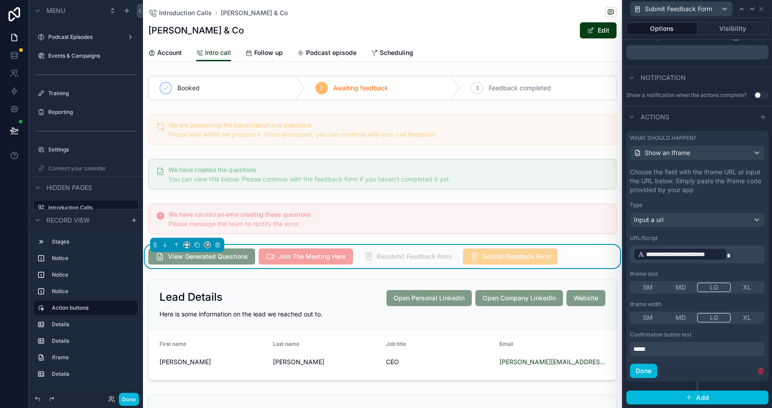
click at [661, 351] on p "*****" at bounding box center [698, 348] width 130 height 9
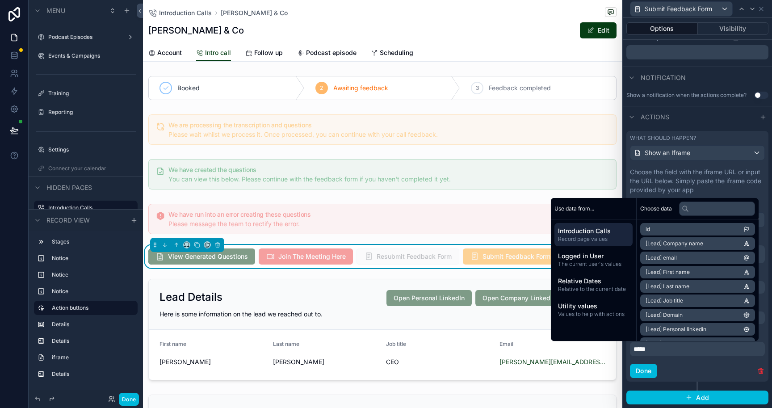
click at [661, 351] on p "*****" at bounding box center [698, 348] width 130 height 9
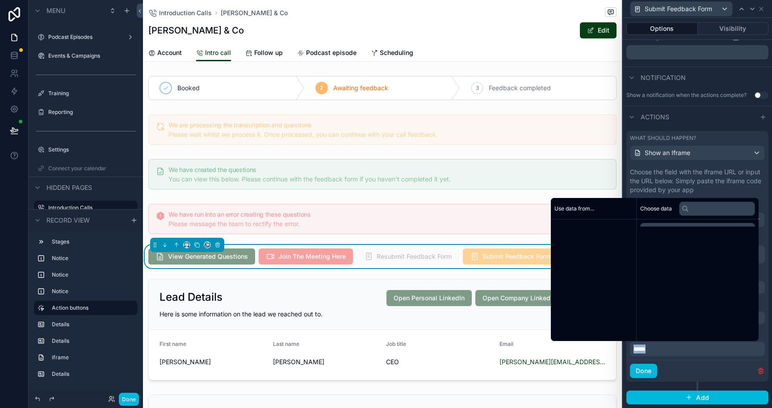
click at [661, 351] on p "*****" at bounding box center [698, 348] width 130 height 9
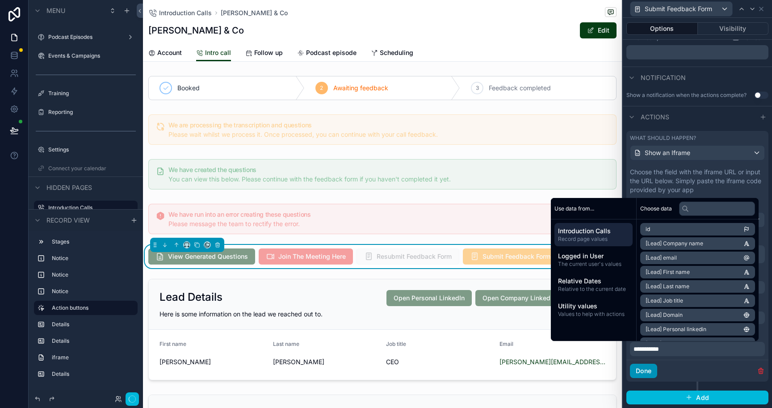
click at [640, 368] on button "Done" at bounding box center [643, 371] width 27 height 14
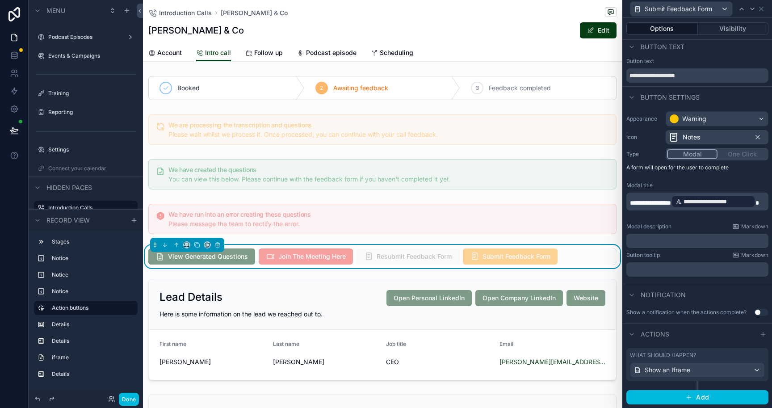
scroll to position [3, 0]
click at [393, 255] on span "Resubmit Feedback Form" at bounding box center [407, 256] width 103 height 16
click at [762, 11] on icon at bounding box center [760, 8] width 7 height 7
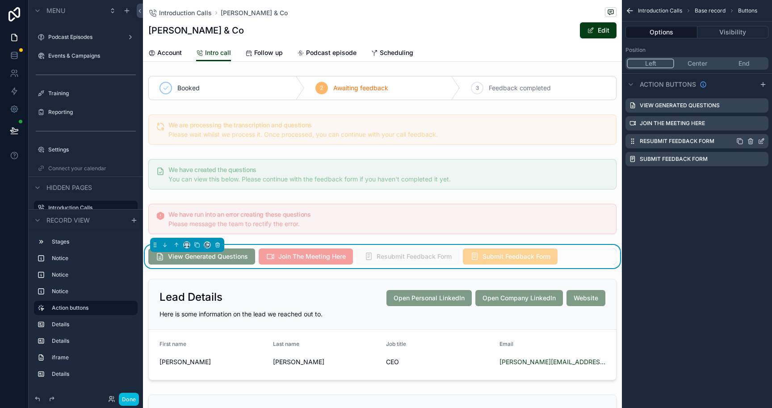
click at [757, 142] on icon "scrollable content" at bounding box center [760, 141] width 7 height 7
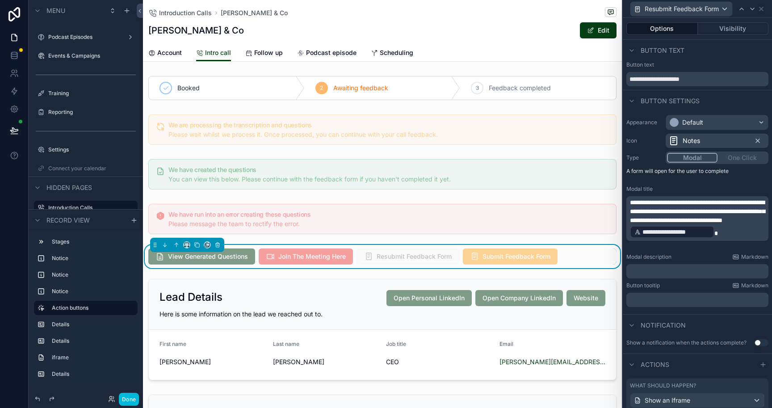
scroll to position [30, 0]
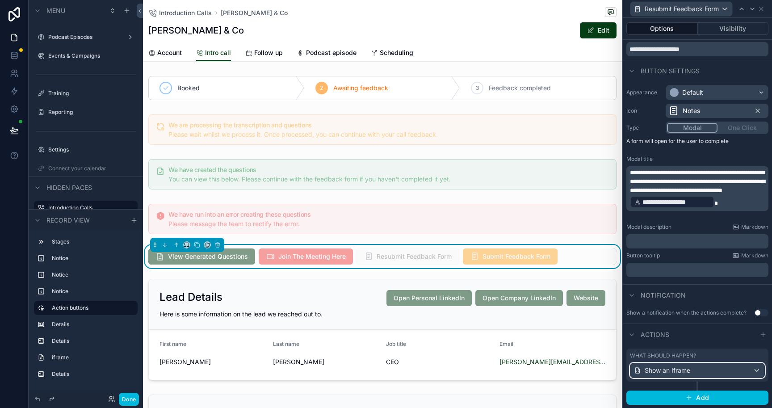
click at [683, 370] on span "Show an Iframe" at bounding box center [667, 370] width 46 height 9
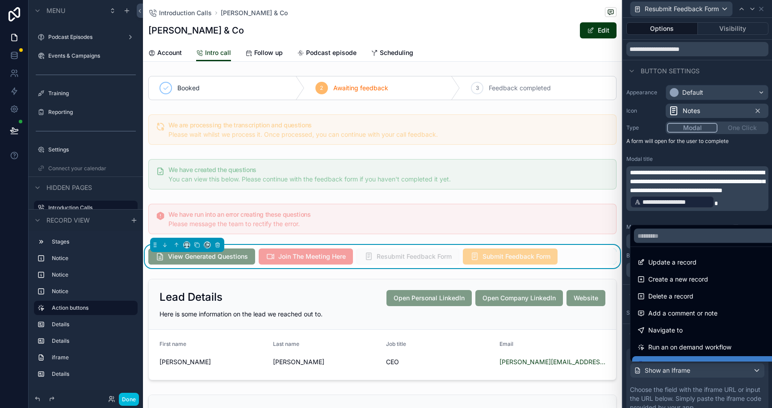
click at [691, 393] on div at bounding box center [697, 204] width 149 height 408
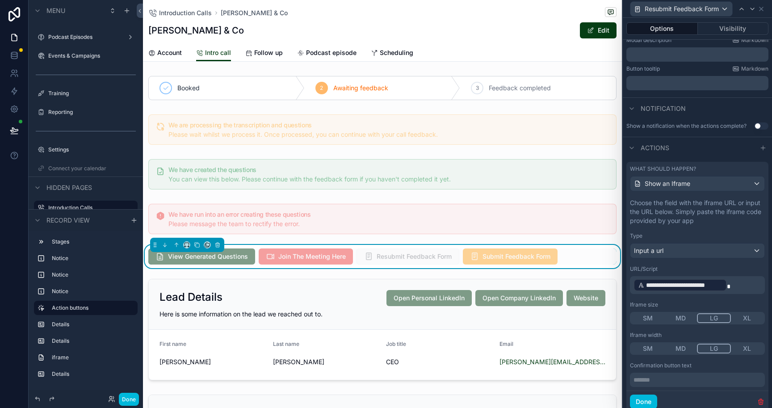
scroll to position [247, 0]
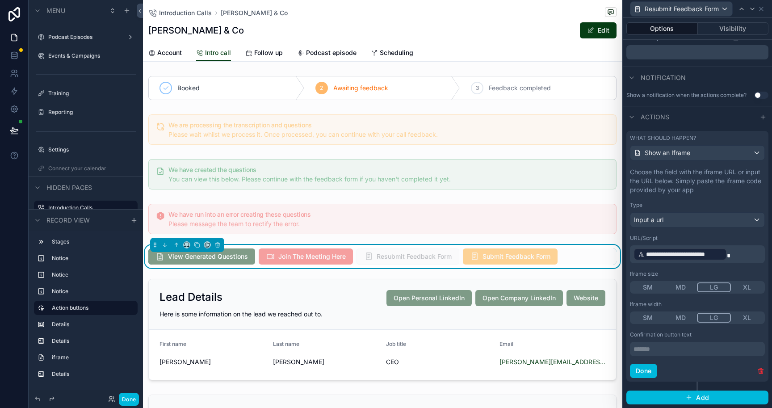
click at [700, 350] on p "******* ﻿" at bounding box center [698, 348] width 130 height 9
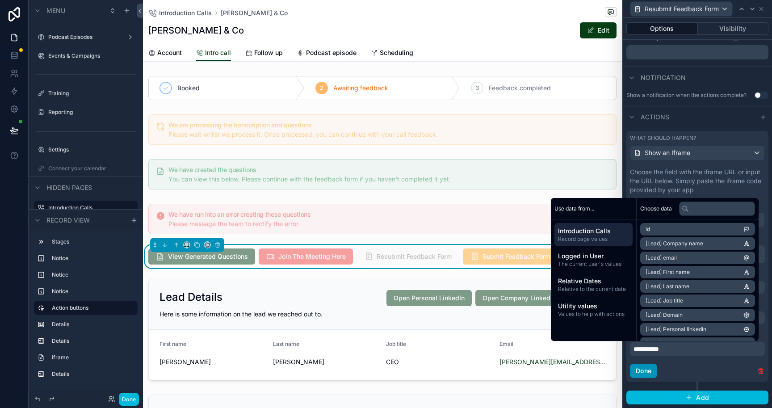
click at [640, 371] on button "Done" at bounding box center [643, 371] width 27 height 14
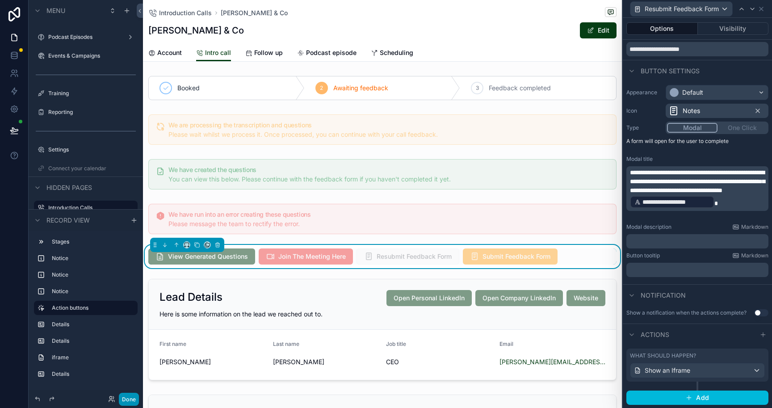
click at [128, 397] on button "Done" at bounding box center [129, 399] width 20 height 13
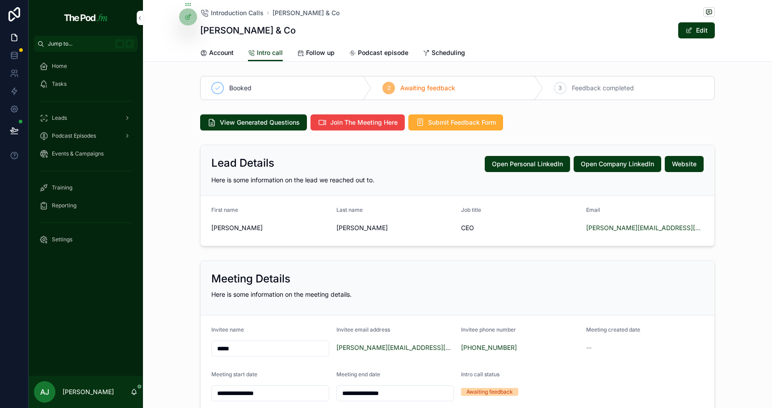
click at [230, 51] on span "Account" at bounding box center [221, 52] width 25 height 9
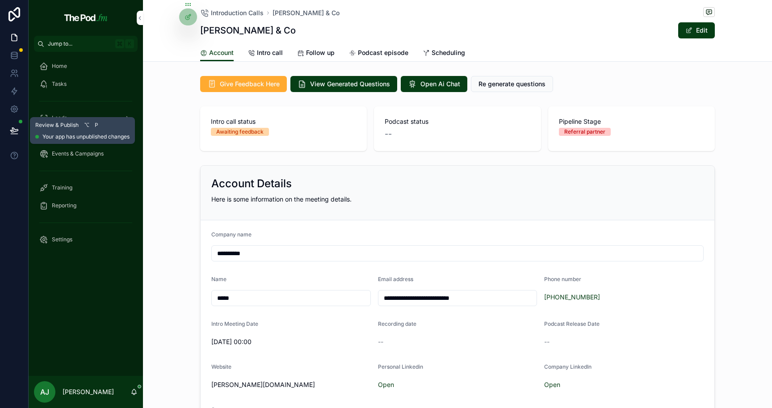
click at [13, 124] on button at bounding box center [14, 130] width 20 height 25
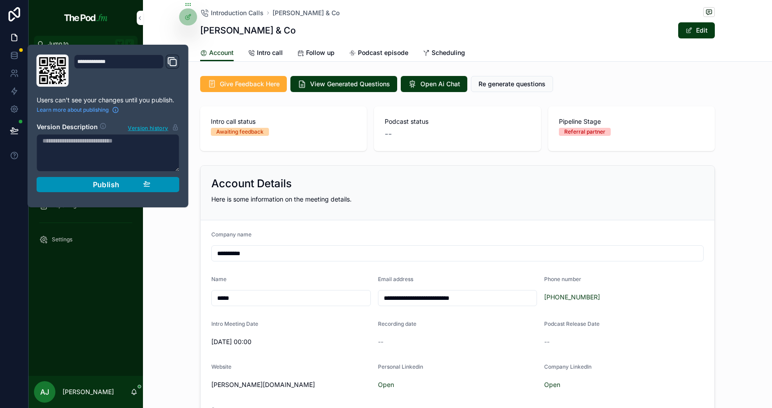
click at [89, 183] on div "Publish" at bounding box center [108, 184] width 85 height 9
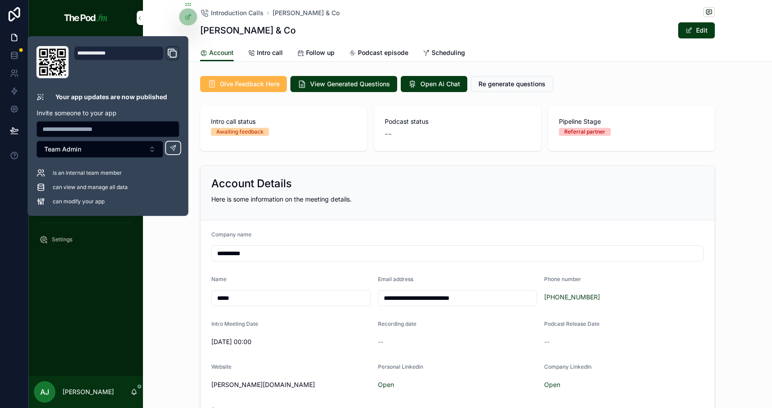
click at [246, 84] on span "Give Feedback Here" at bounding box center [250, 83] width 60 height 9
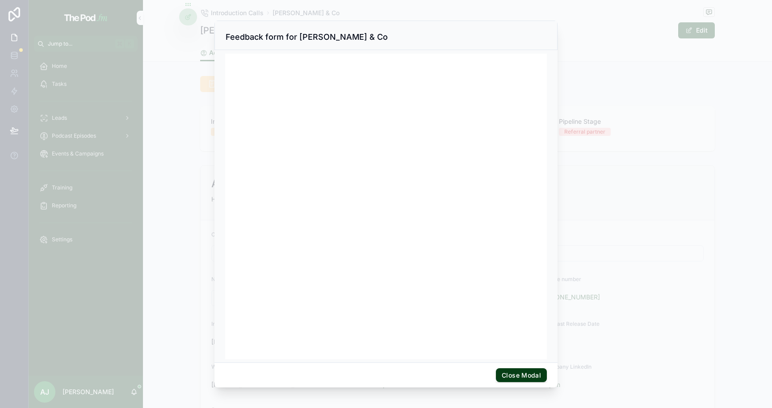
click at [594, 166] on div at bounding box center [386, 204] width 772 height 408
